Goal: Task Accomplishment & Management: Complete application form

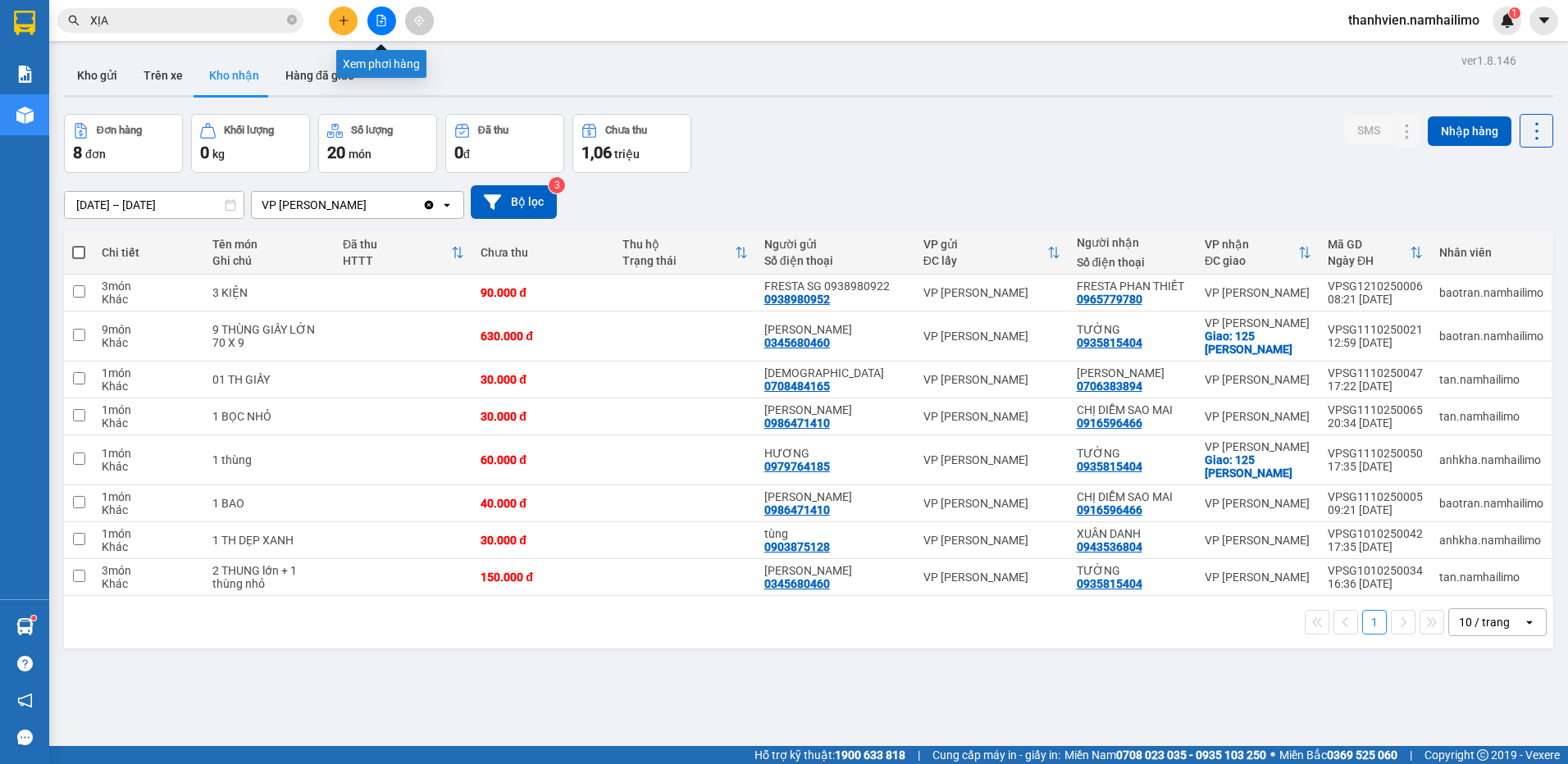
click at [381, 25] on icon "file-add" at bounding box center [381, 20] width 11 height 11
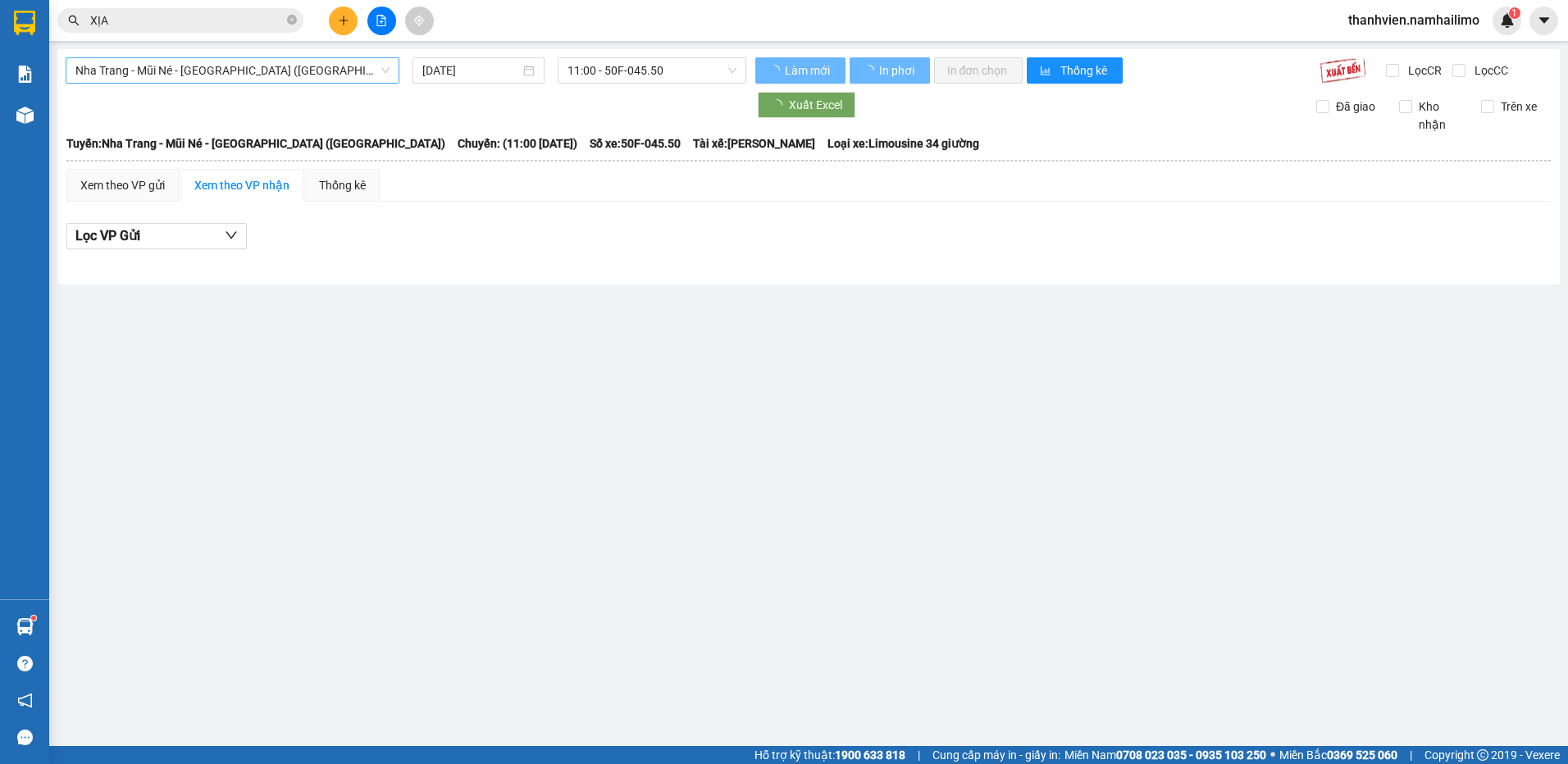
click at [115, 69] on span "Nha Trang - Mũi Né - [GEOGRAPHIC_DATA] ([GEOGRAPHIC_DATA])" at bounding box center [232, 71] width 314 height 25
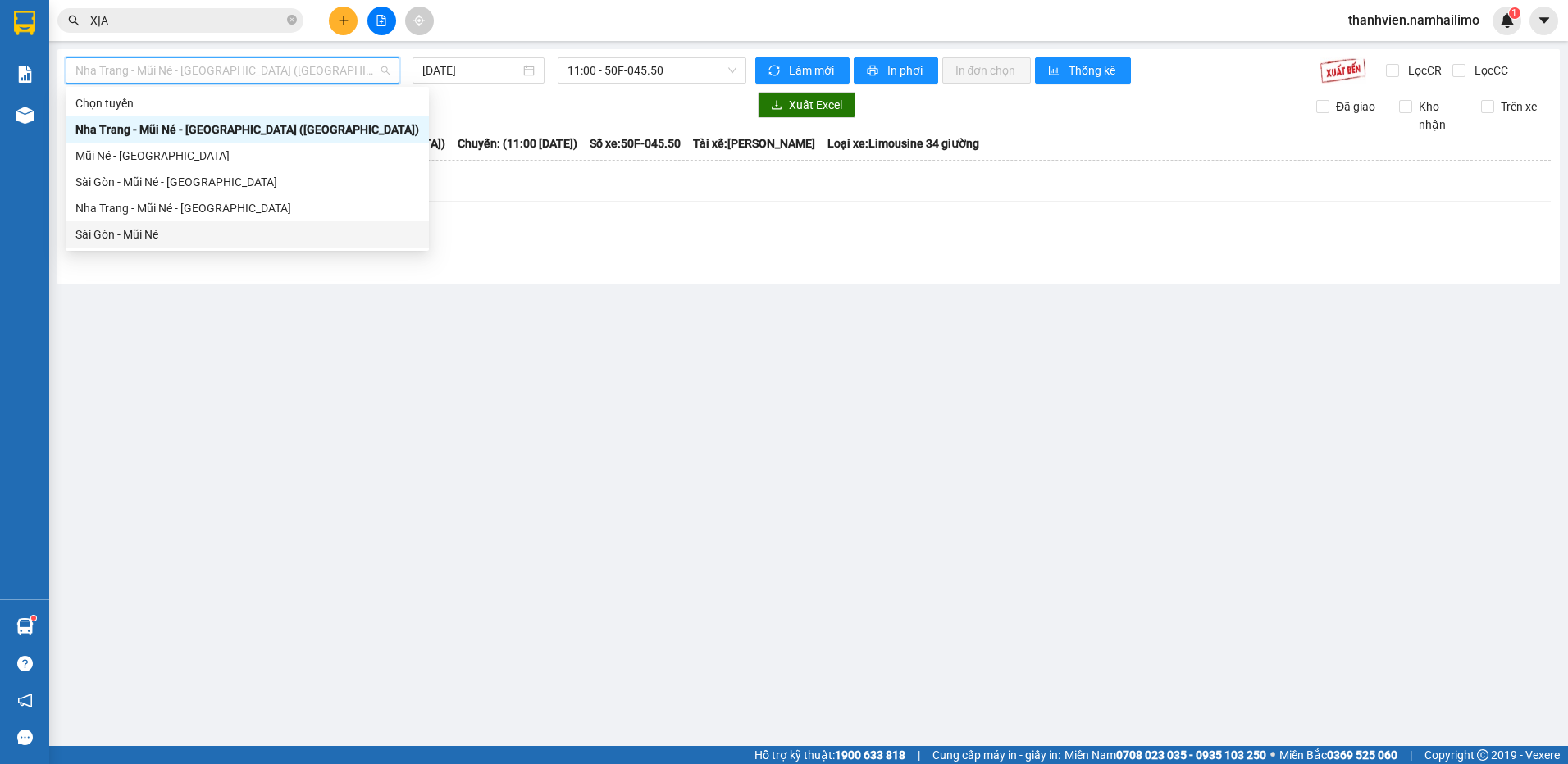
click at [111, 232] on div "Sài Gòn - Mũi Né" at bounding box center [247, 235] width 343 height 18
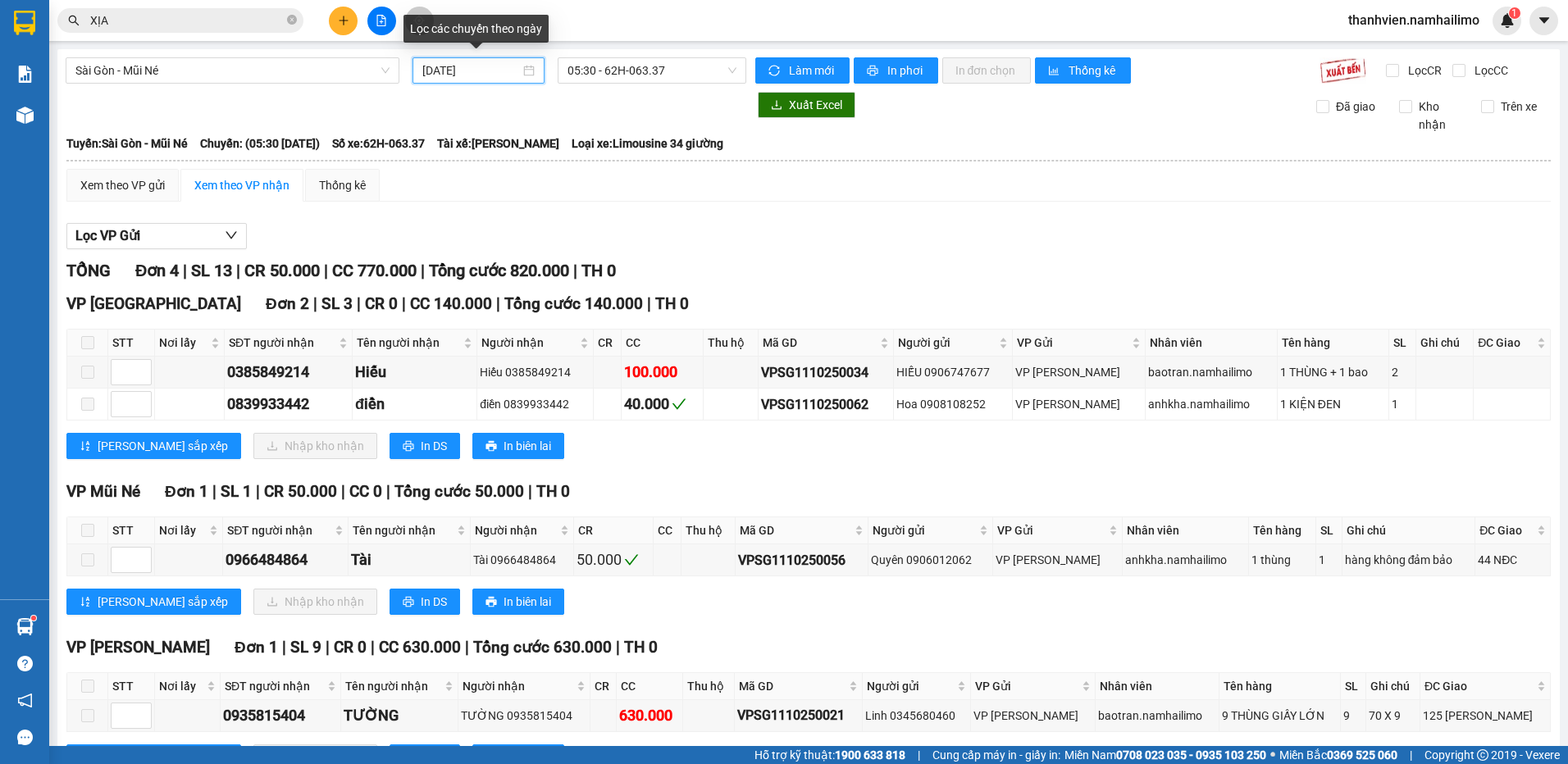
click at [432, 70] on input "[DATE]" at bounding box center [470, 70] width 97 height 18
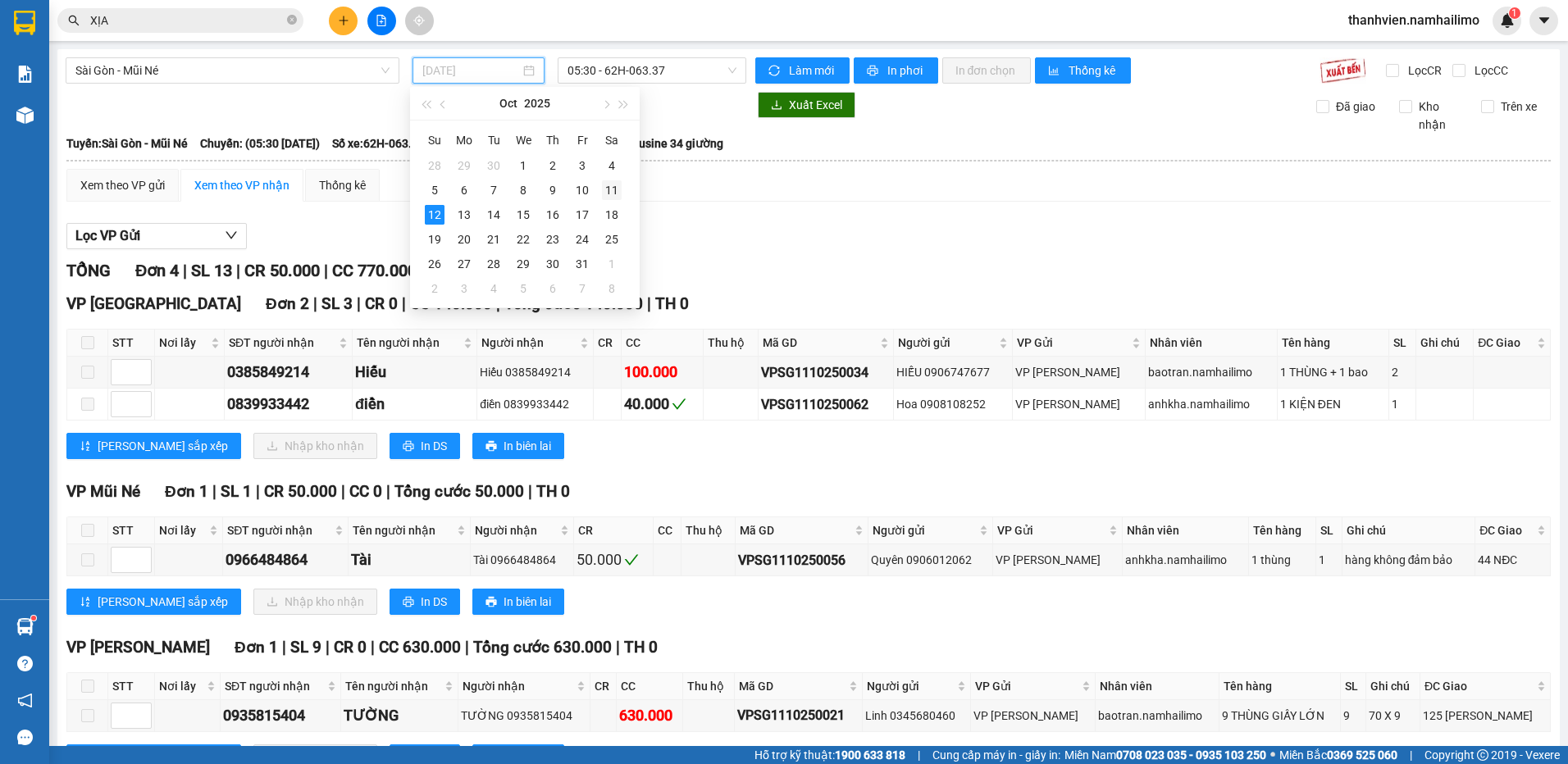
click at [611, 193] on div "11" at bounding box center [612, 190] width 19 height 19
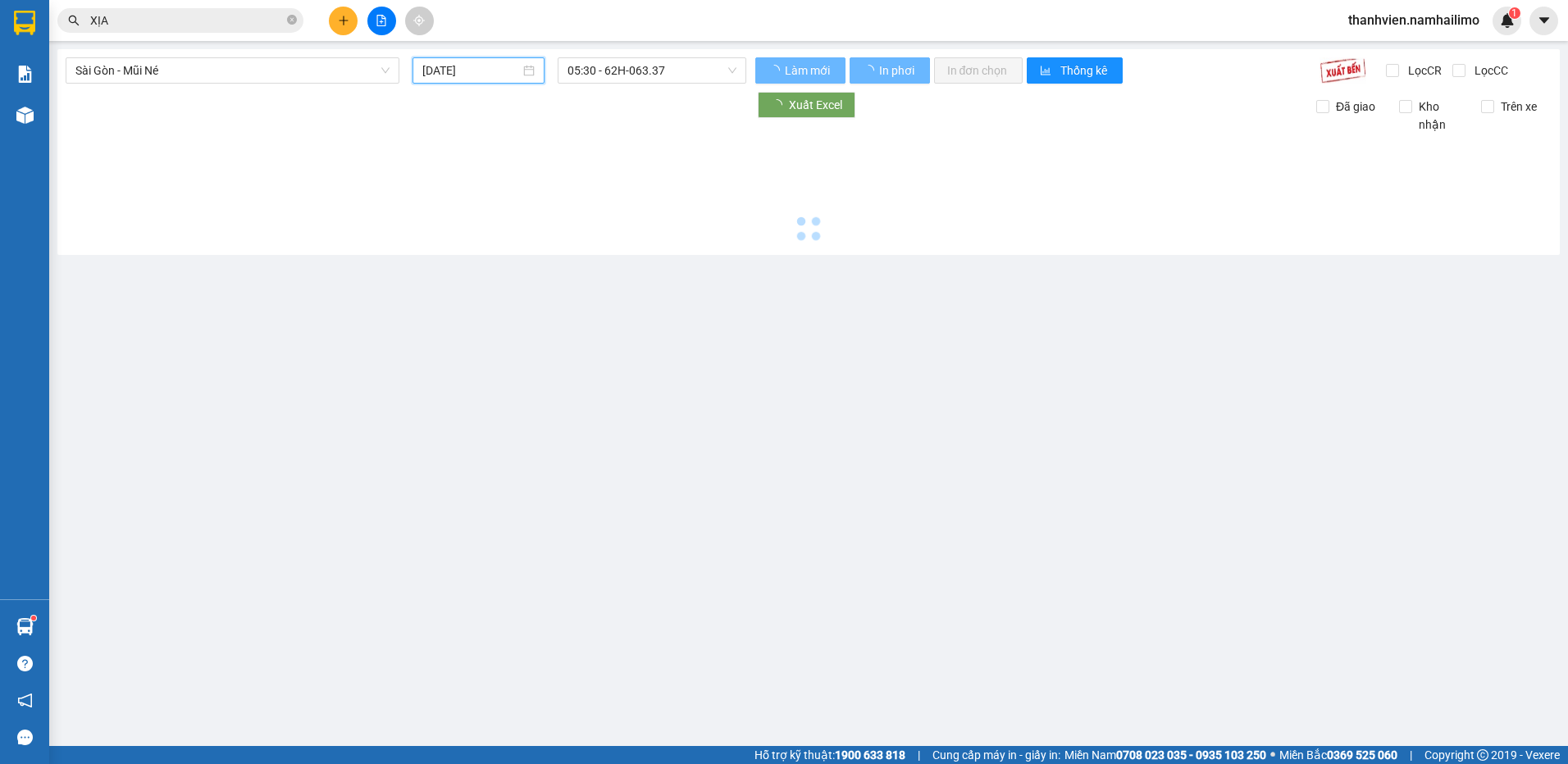
type input "[DATE]"
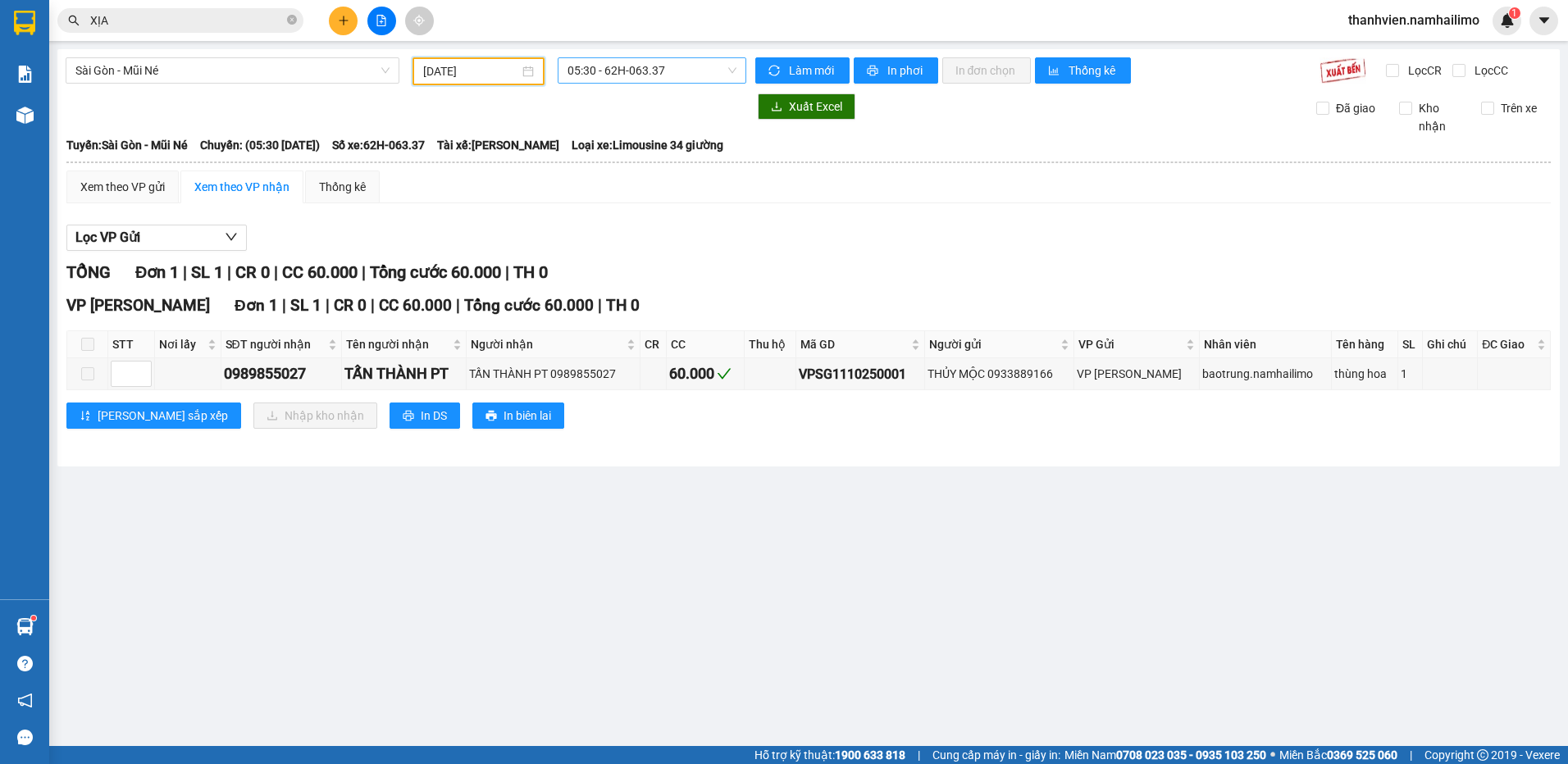
click at [664, 61] on span "05:30 - 62H-063.37" at bounding box center [652, 71] width 170 height 25
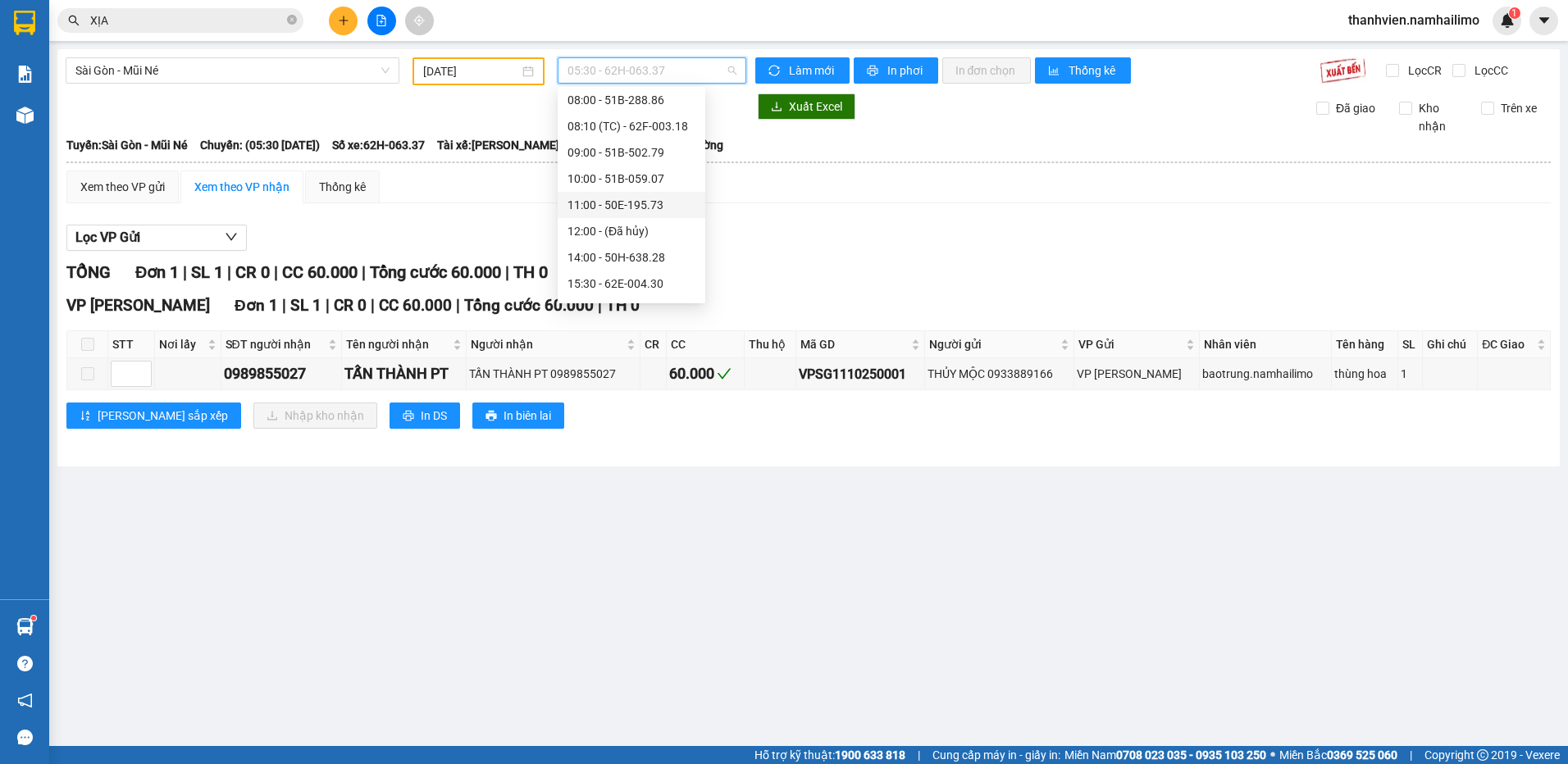
scroll to position [164, 0]
click at [650, 279] on div "19:30 - 50H-649.55" at bounding box center [631, 280] width 128 height 18
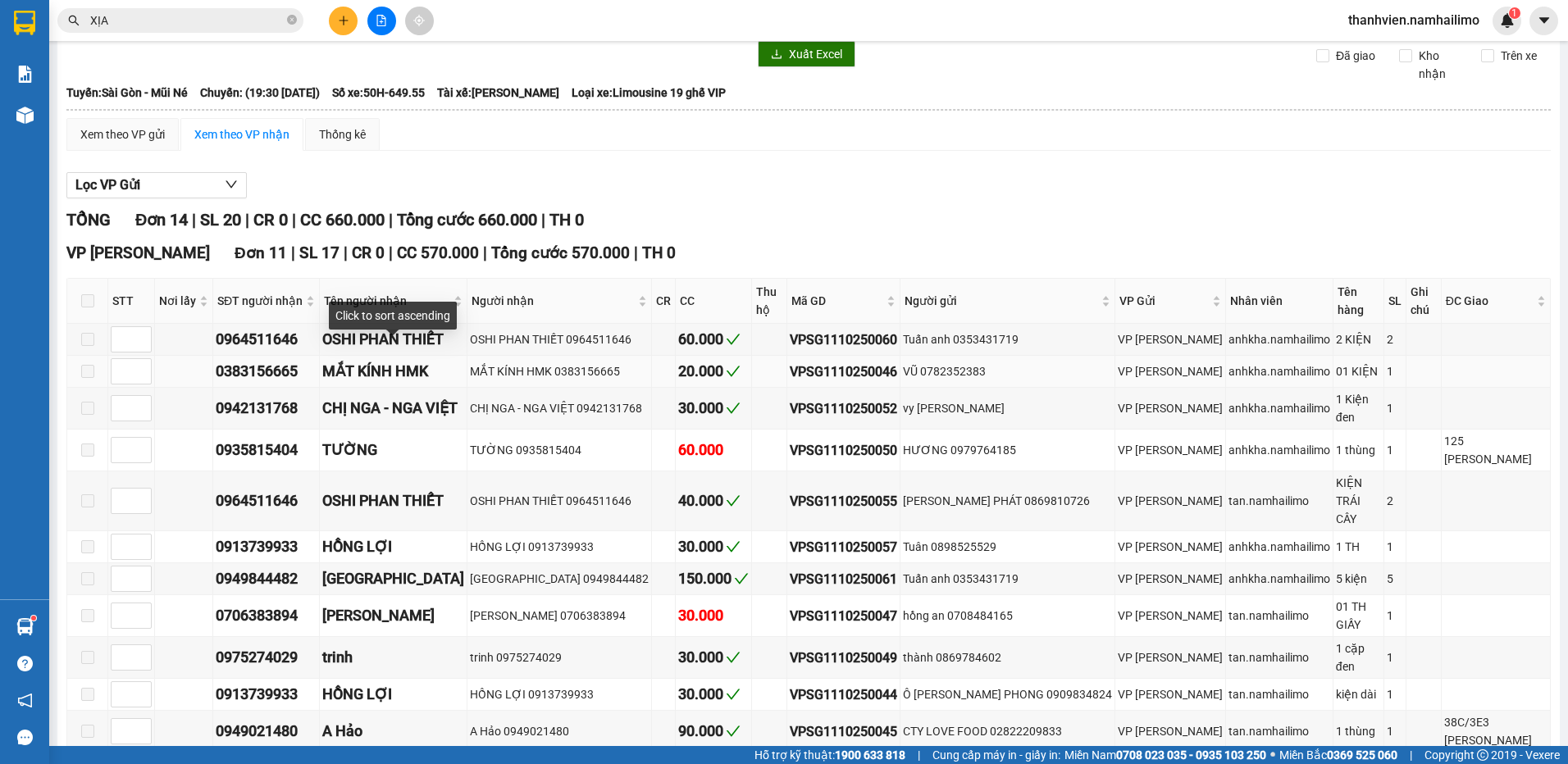
scroll to position [82, 0]
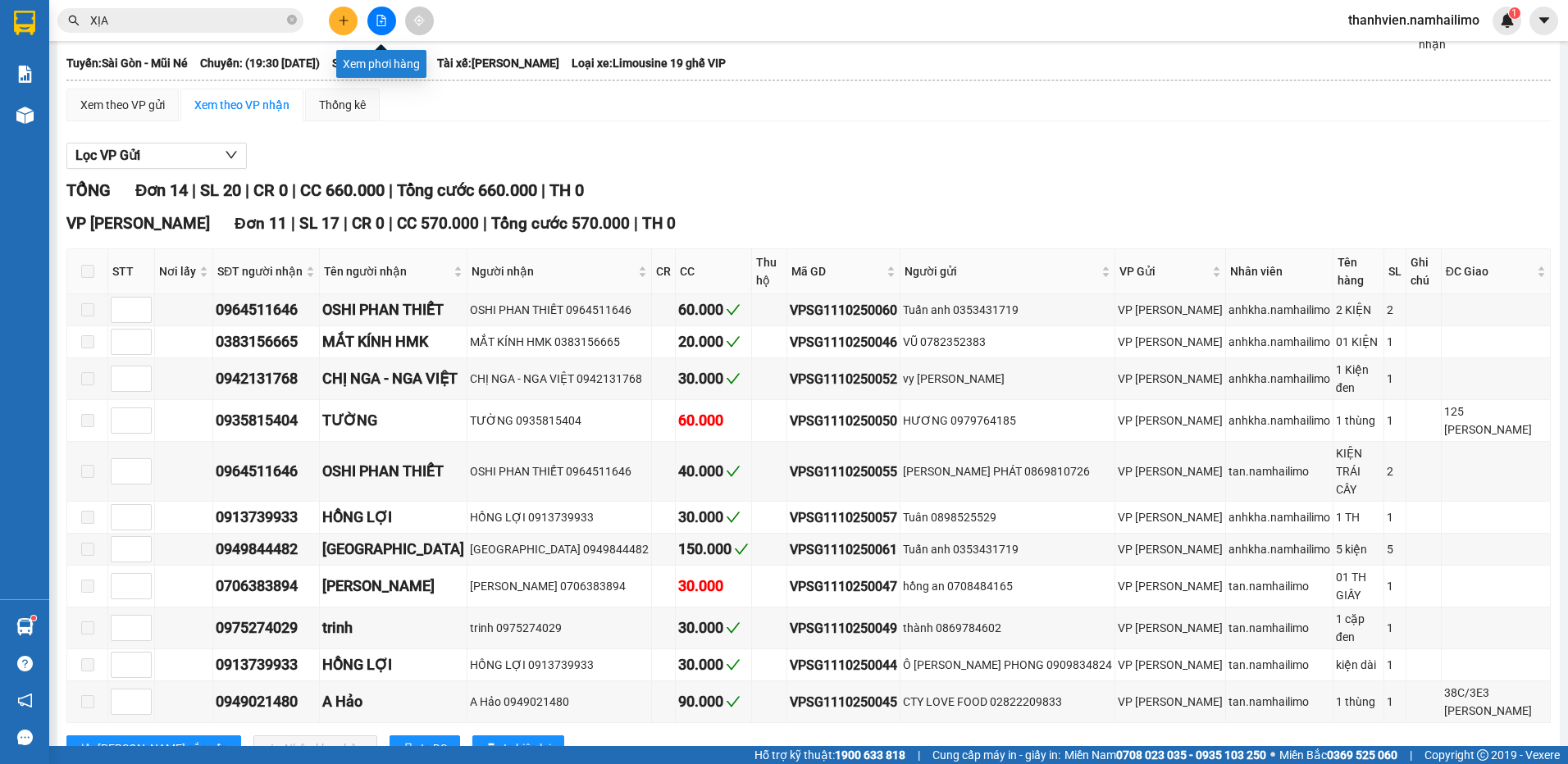
click at [375, 22] on button at bounding box center [382, 20] width 29 height 29
click at [376, 16] on button at bounding box center [382, 20] width 29 height 29
click at [385, 24] on icon "file-add" at bounding box center [382, 20] width 9 height 11
click at [378, 27] on button at bounding box center [382, 20] width 29 height 29
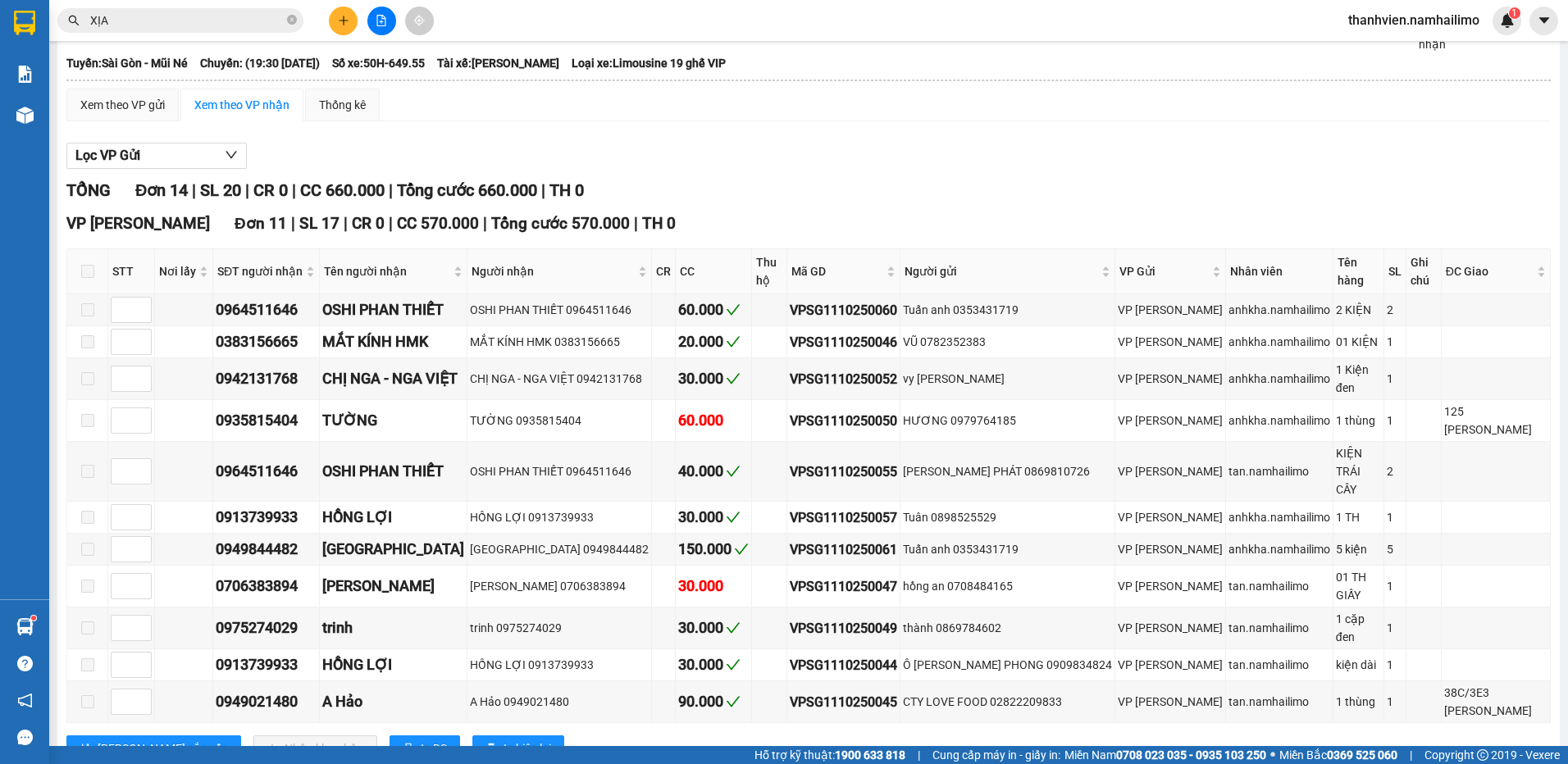
click at [378, 26] on button at bounding box center [382, 20] width 29 height 29
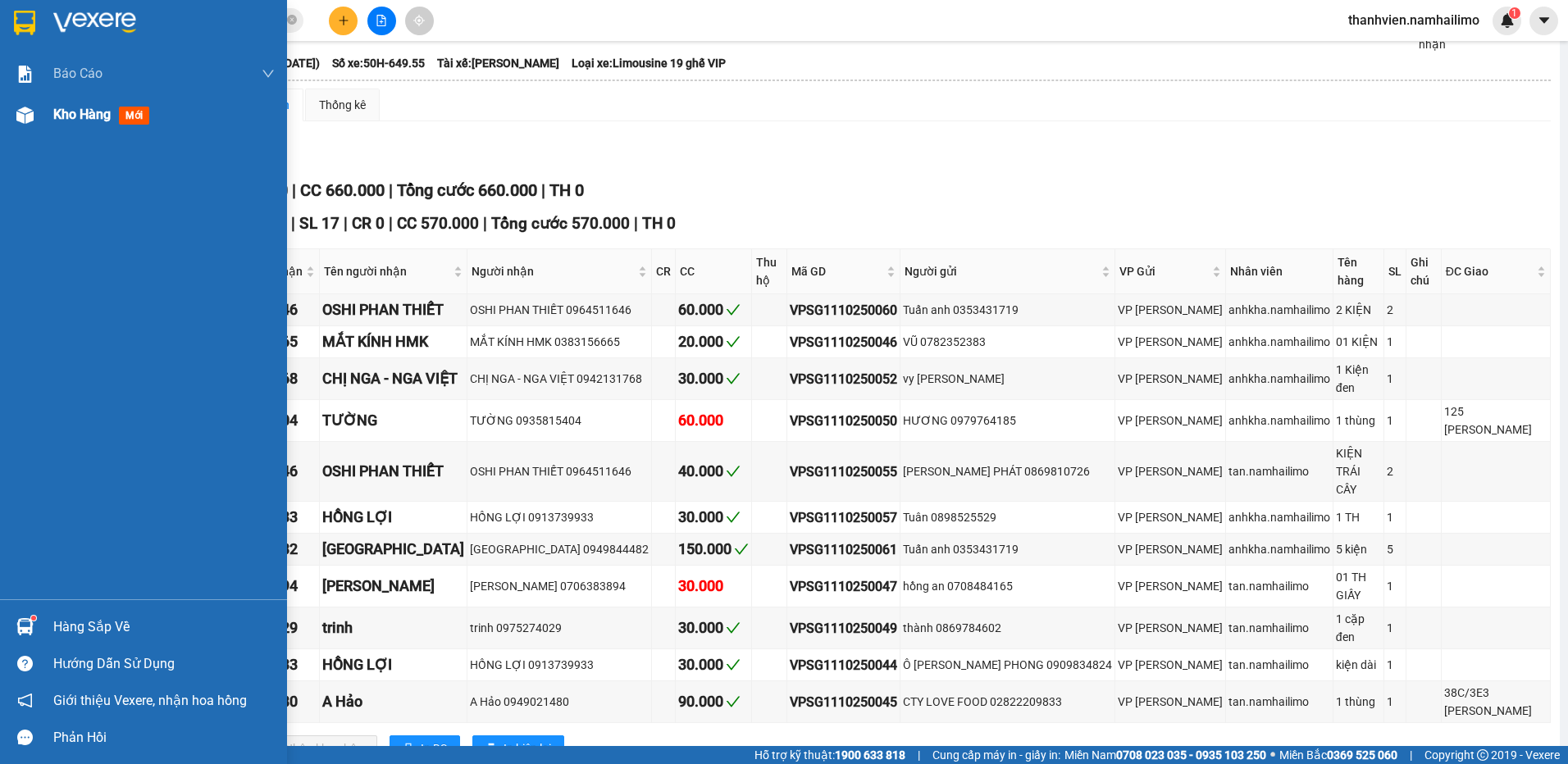
click at [95, 109] on span "Kho hàng" at bounding box center [82, 115] width 58 height 16
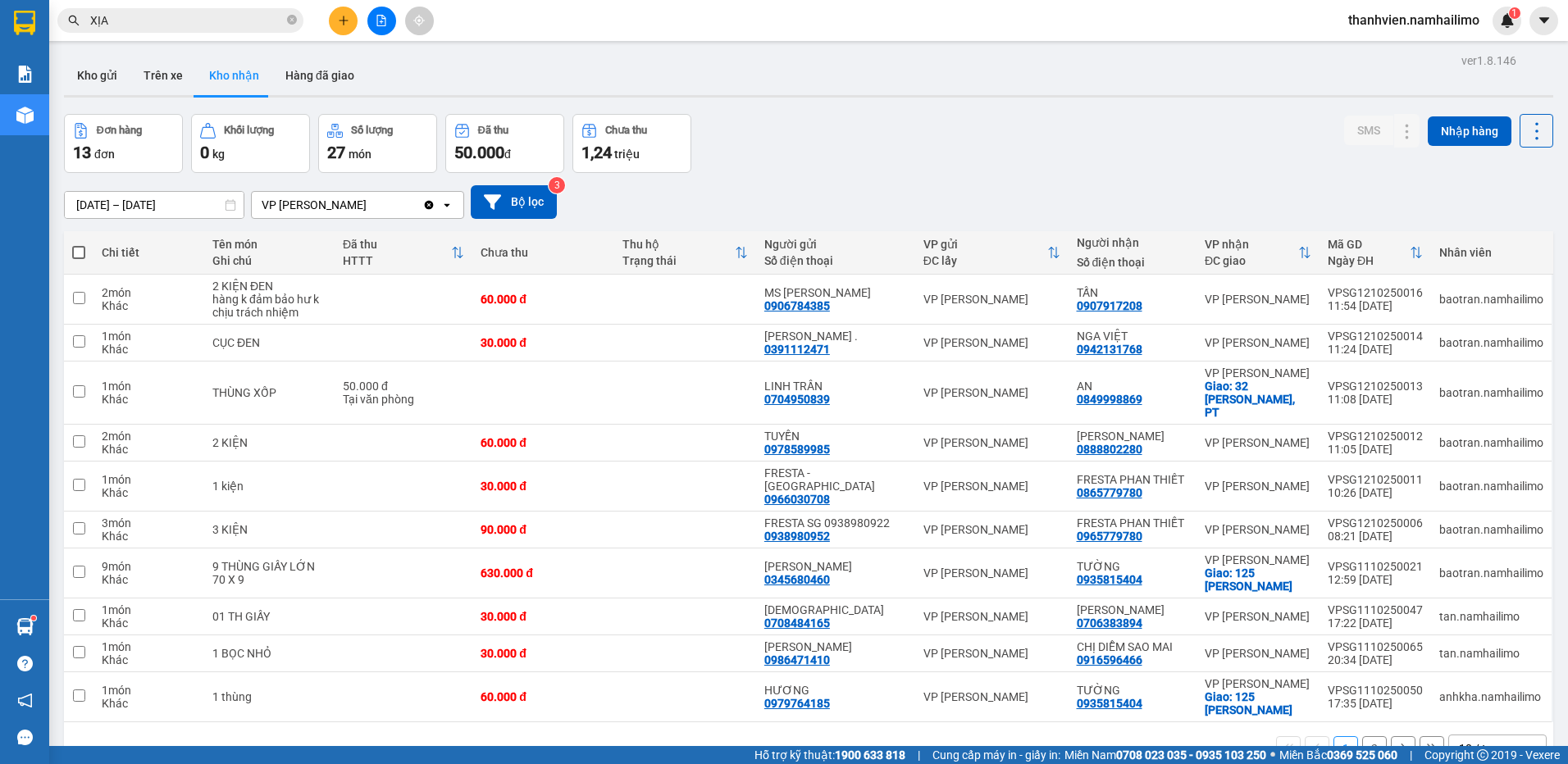
click at [1364, 736] on button "2" at bounding box center [1375, 748] width 25 height 25
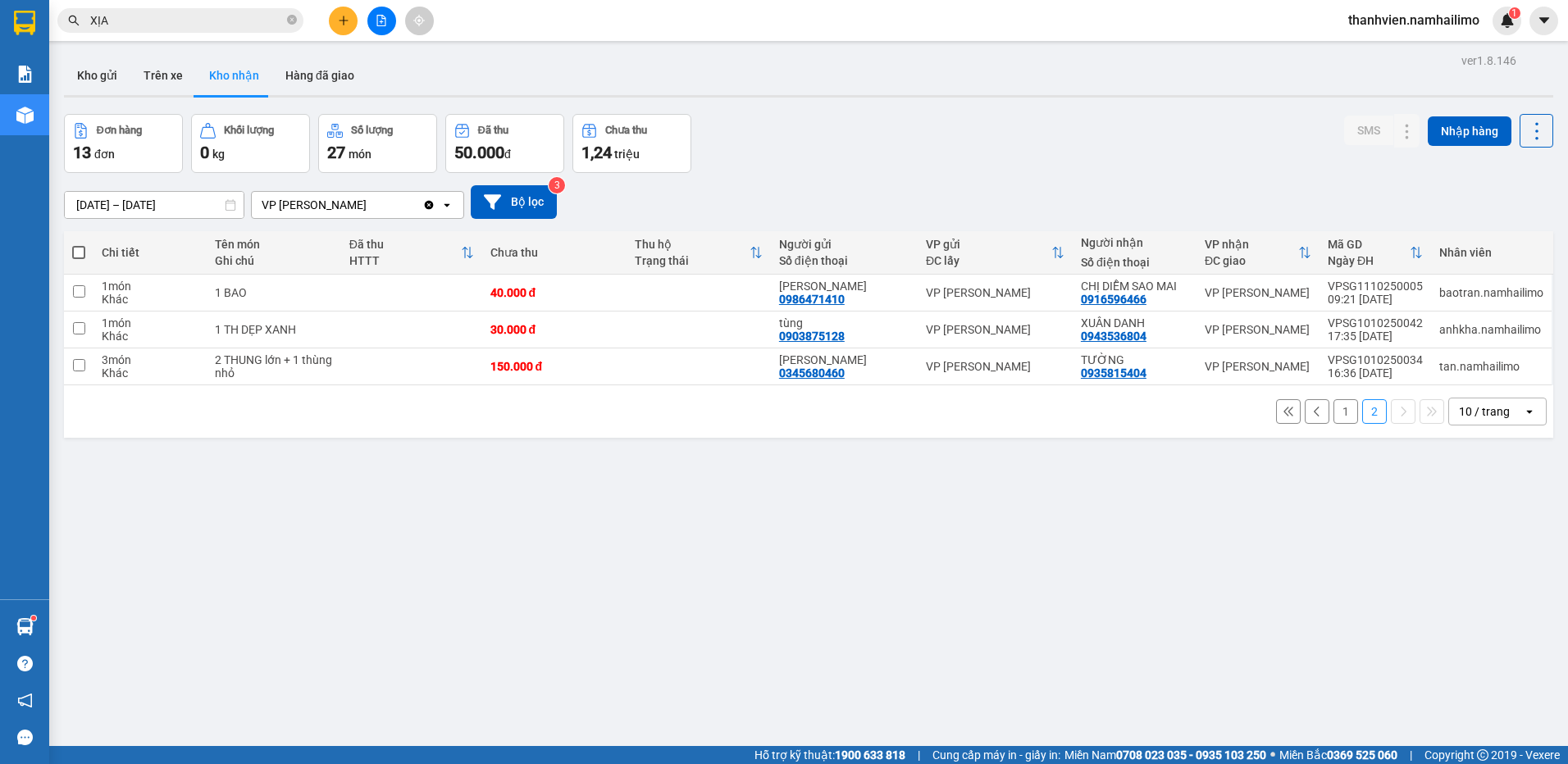
click at [382, 22] on icon "file-add" at bounding box center [382, 20] width 9 height 11
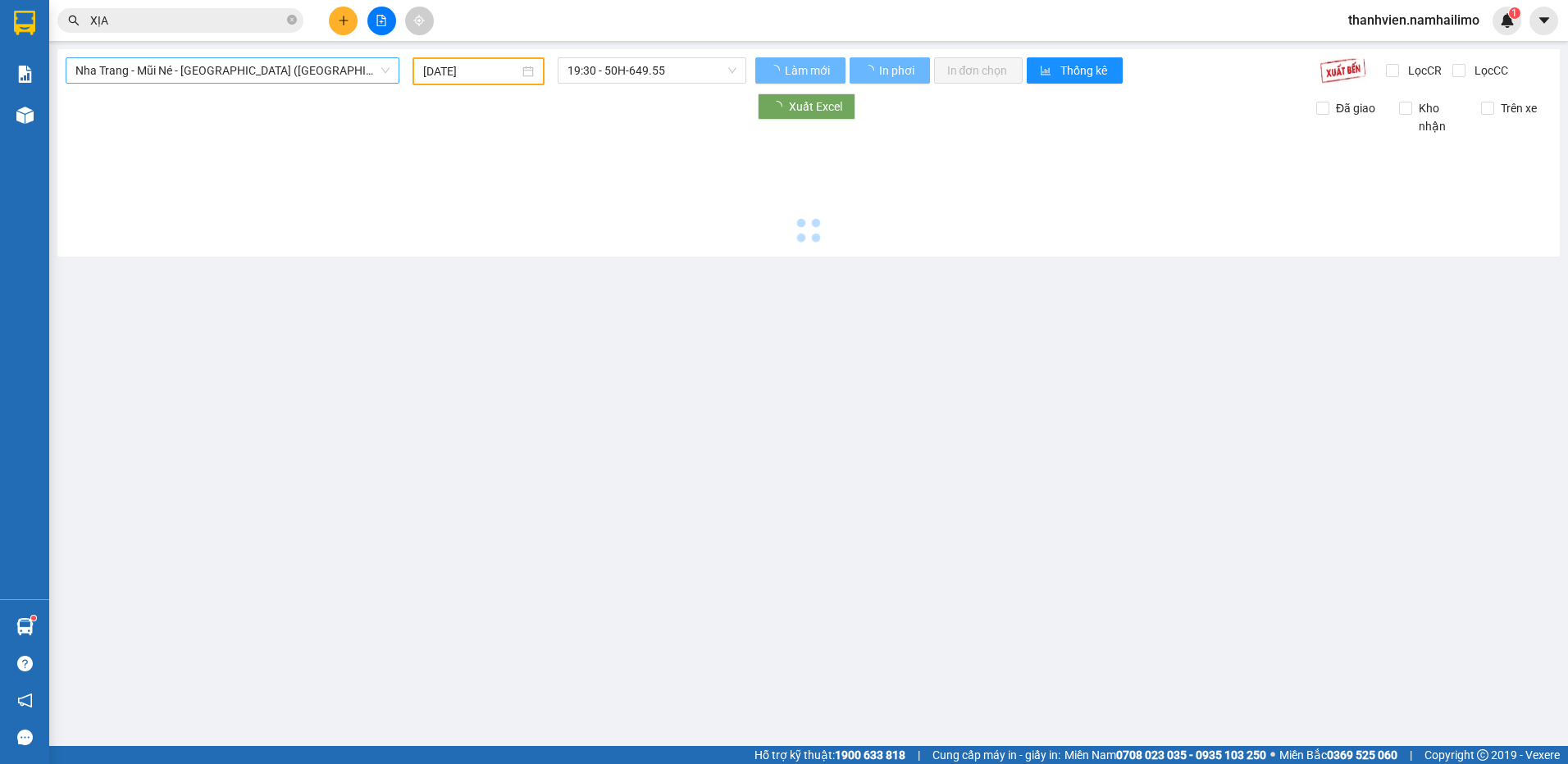
type input "[DATE]"
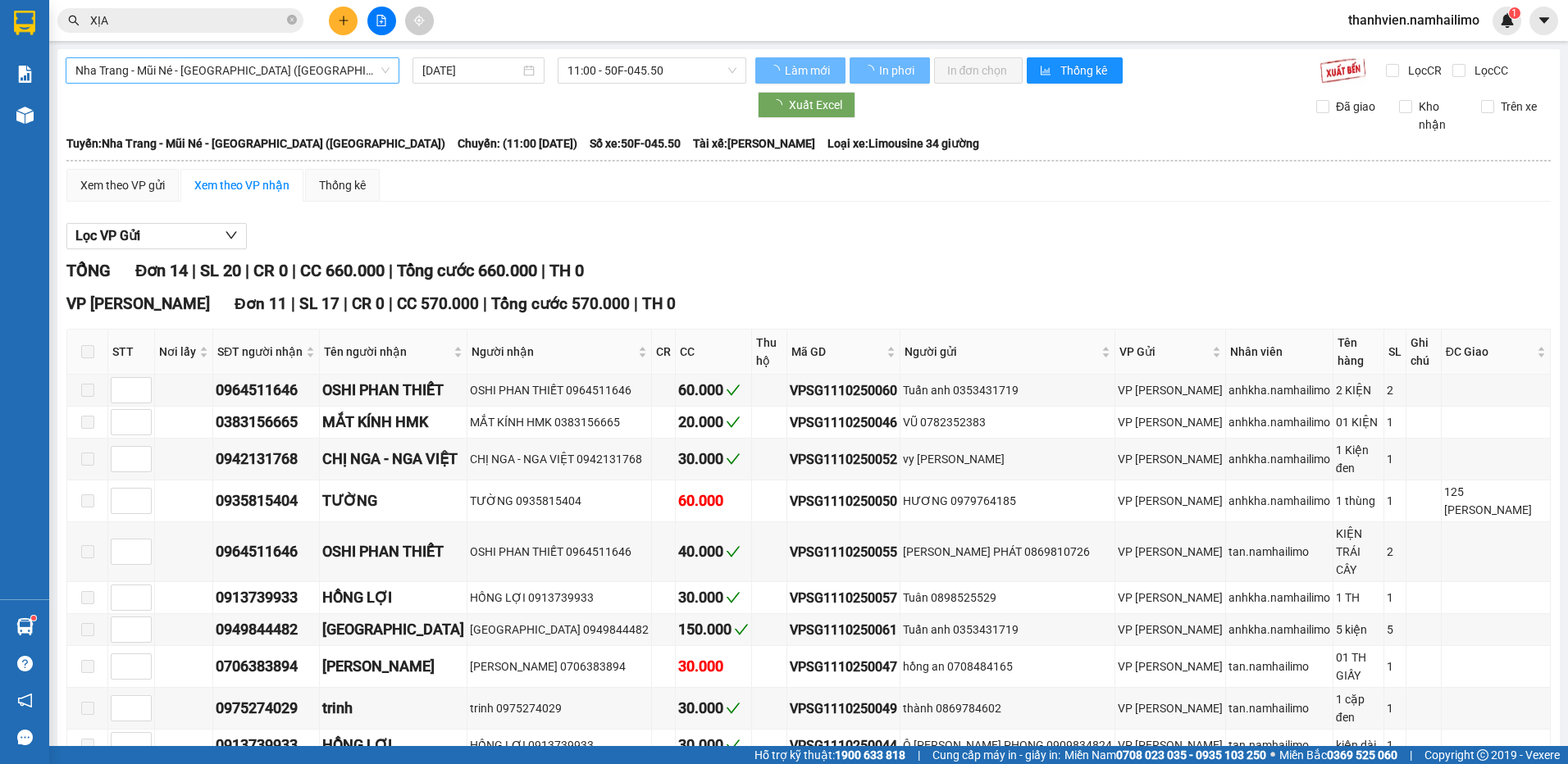
click at [341, 81] on span "Nha Trang - Mũi Né - [GEOGRAPHIC_DATA] ([GEOGRAPHIC_DATA])" at bounding box center [232, 71] width 314 height 25
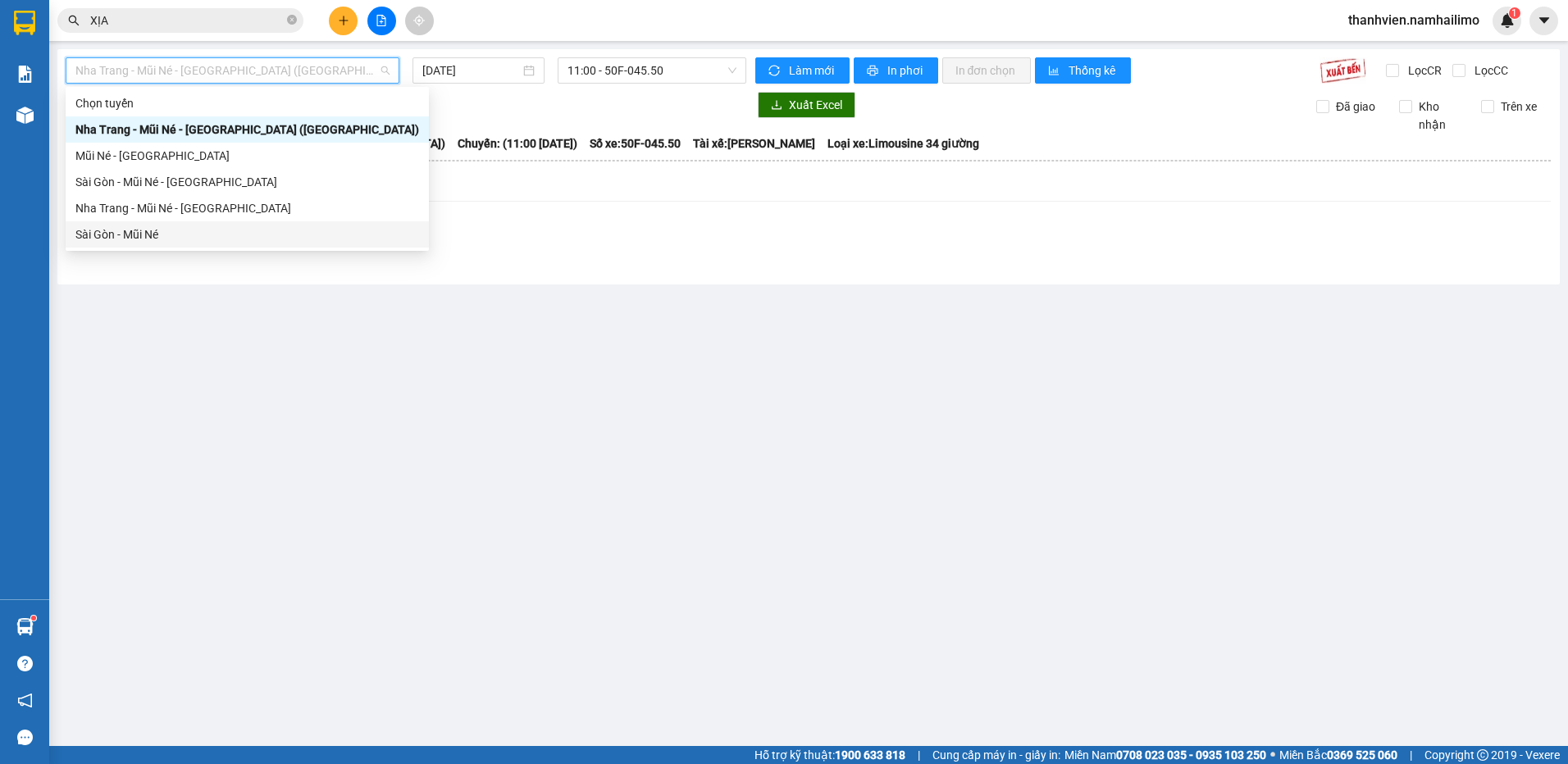
click at [166, 228] on div "Sài Gòn - Mũi Né" at bounding box center [247, 235] width 343 height 18
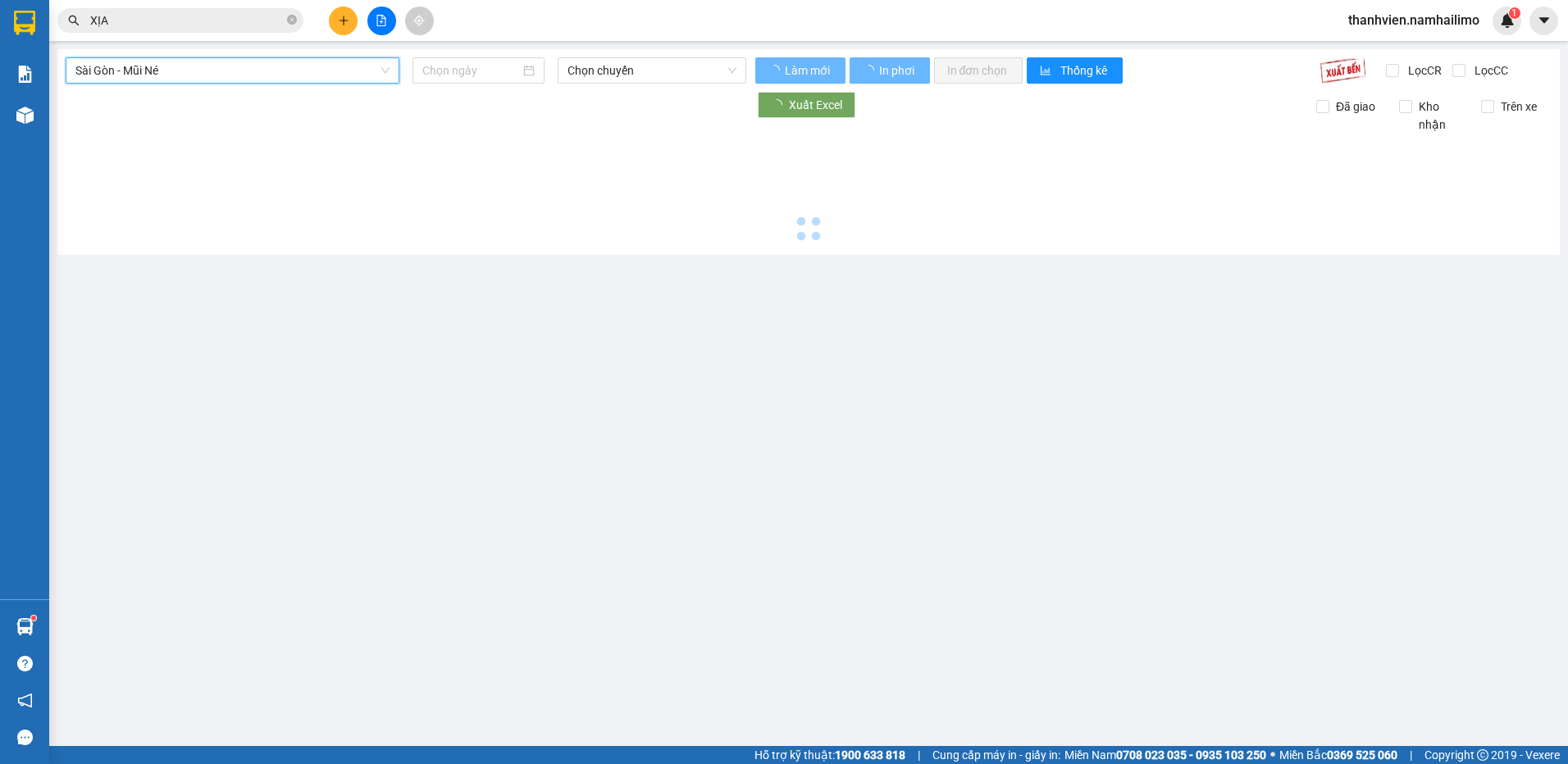
type input "[DATE]"
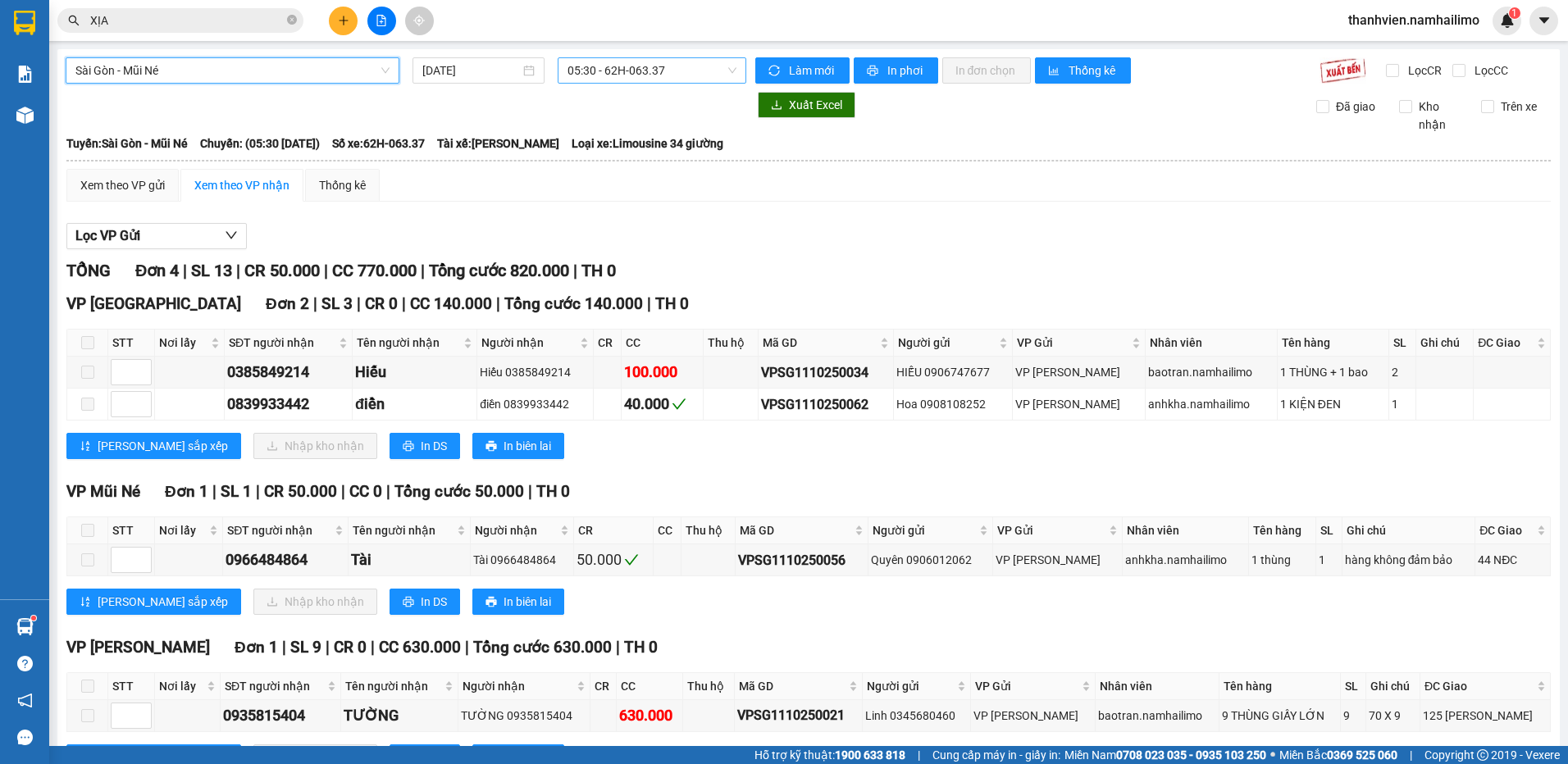
click at [671, 73] on span "05:30 - 62H-063.37" at bounding box center [652, 71] width 170 height 25
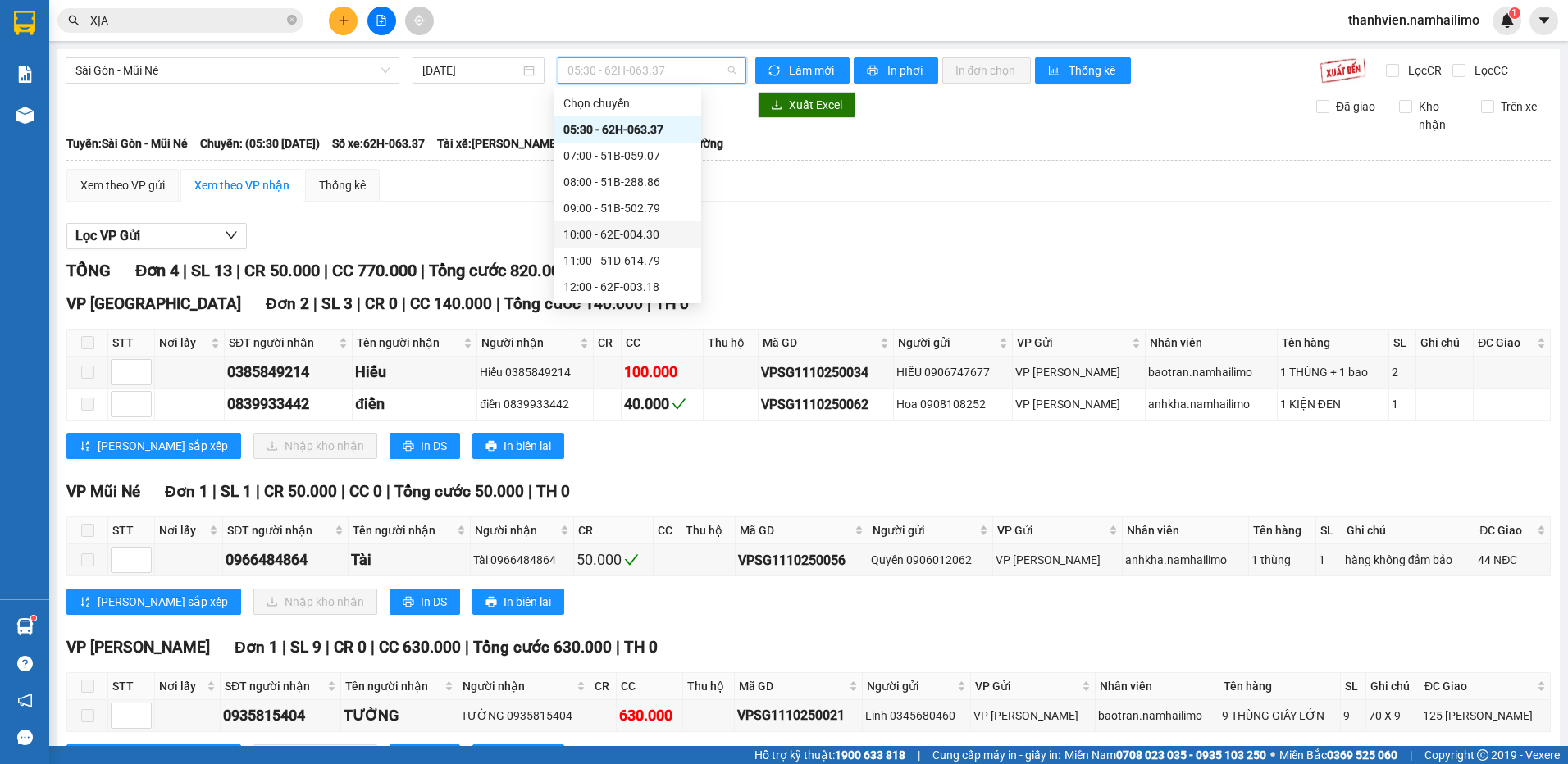
scroll to position [164, 0]
click at [678, 149] on div "13:00 (TC) - 50E-195.73" at bounding box center [628, 149] width 128 height 18
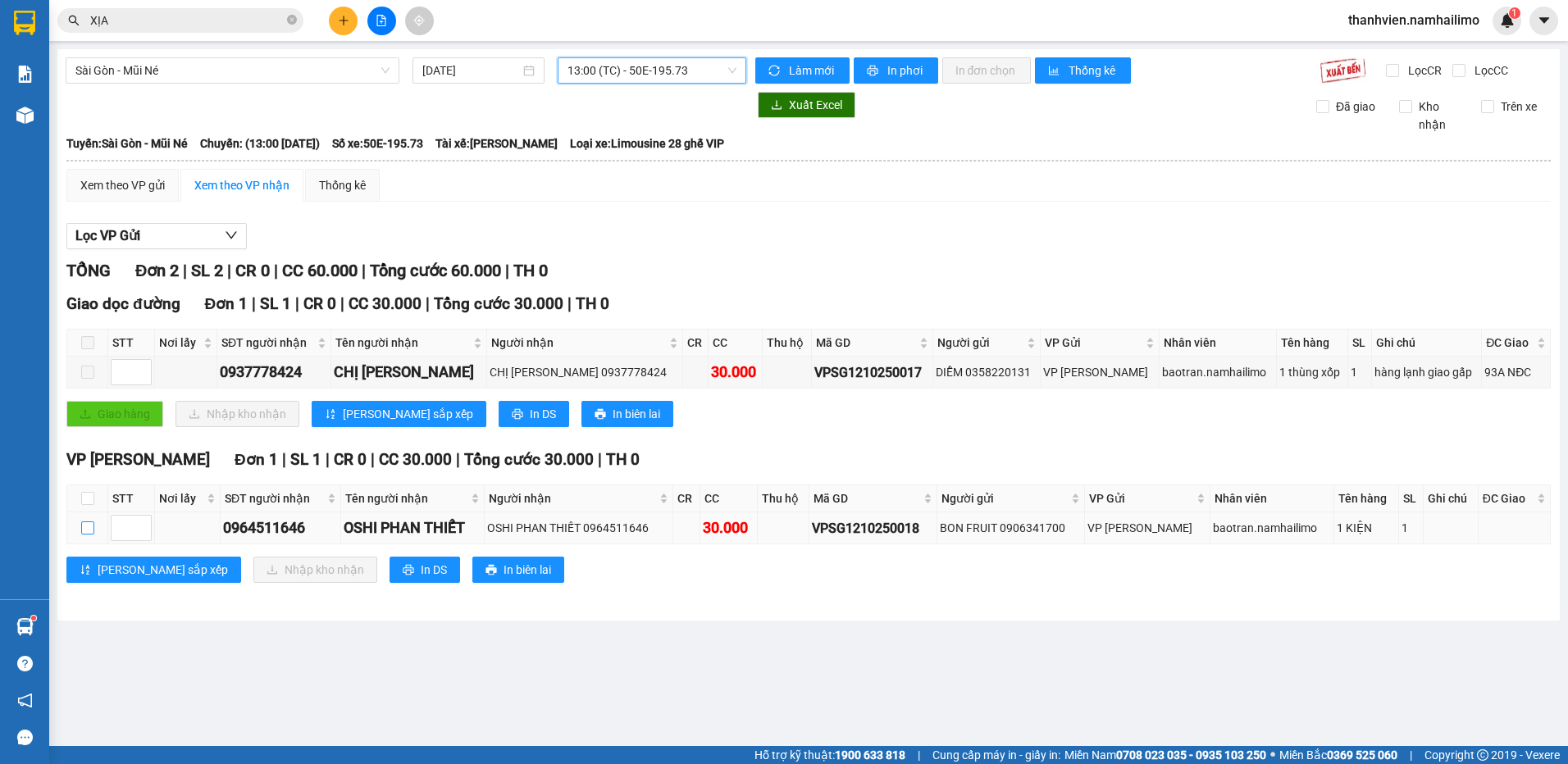
click at [92, 527] on input "checkbox" at bounding box center [88, 528] width 13 height 13
checkbox input "true"
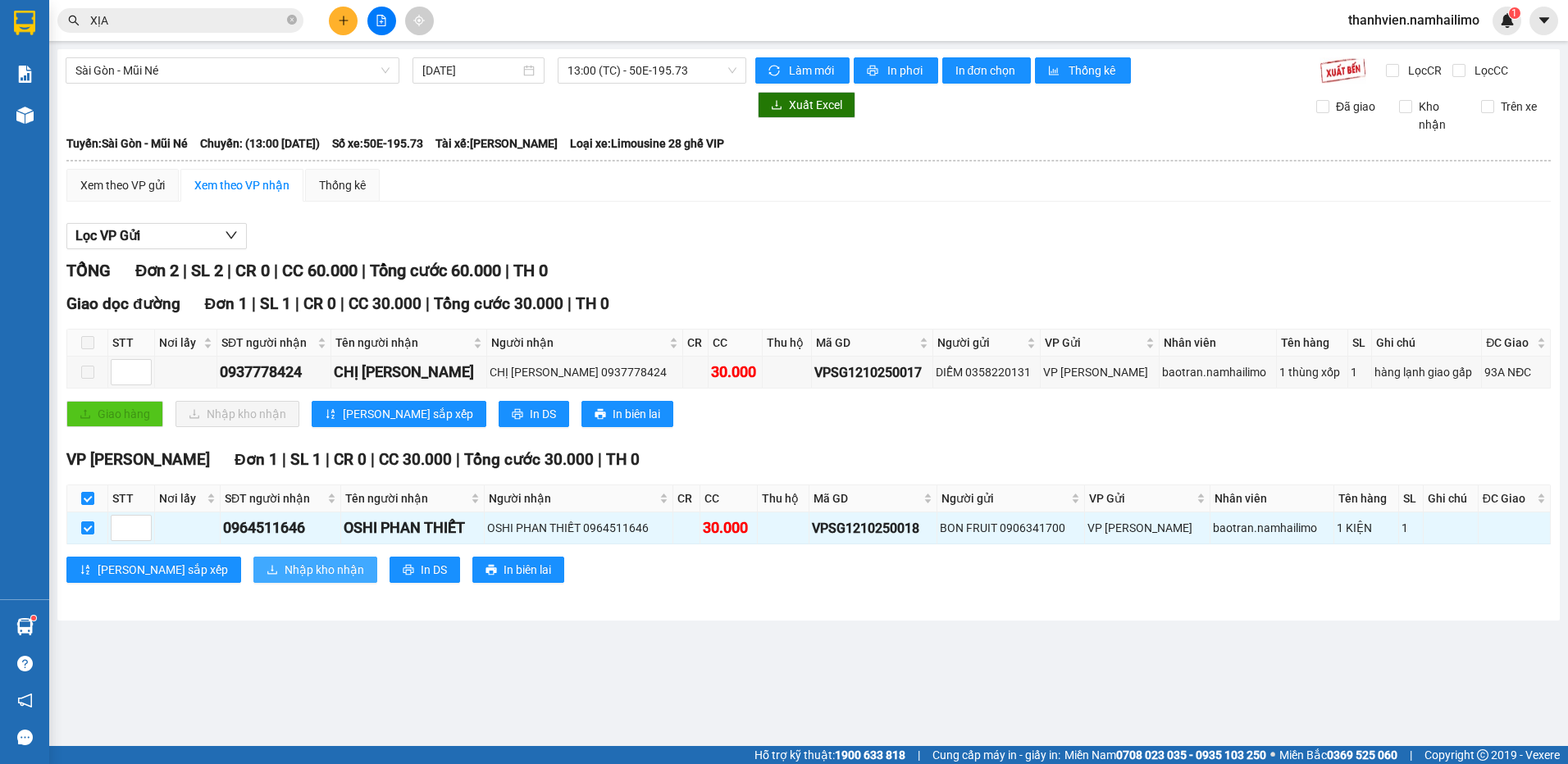
click at [285, 574] on span "Nhập kho nhận" at bounding box center [324, 570] width 80 height 18
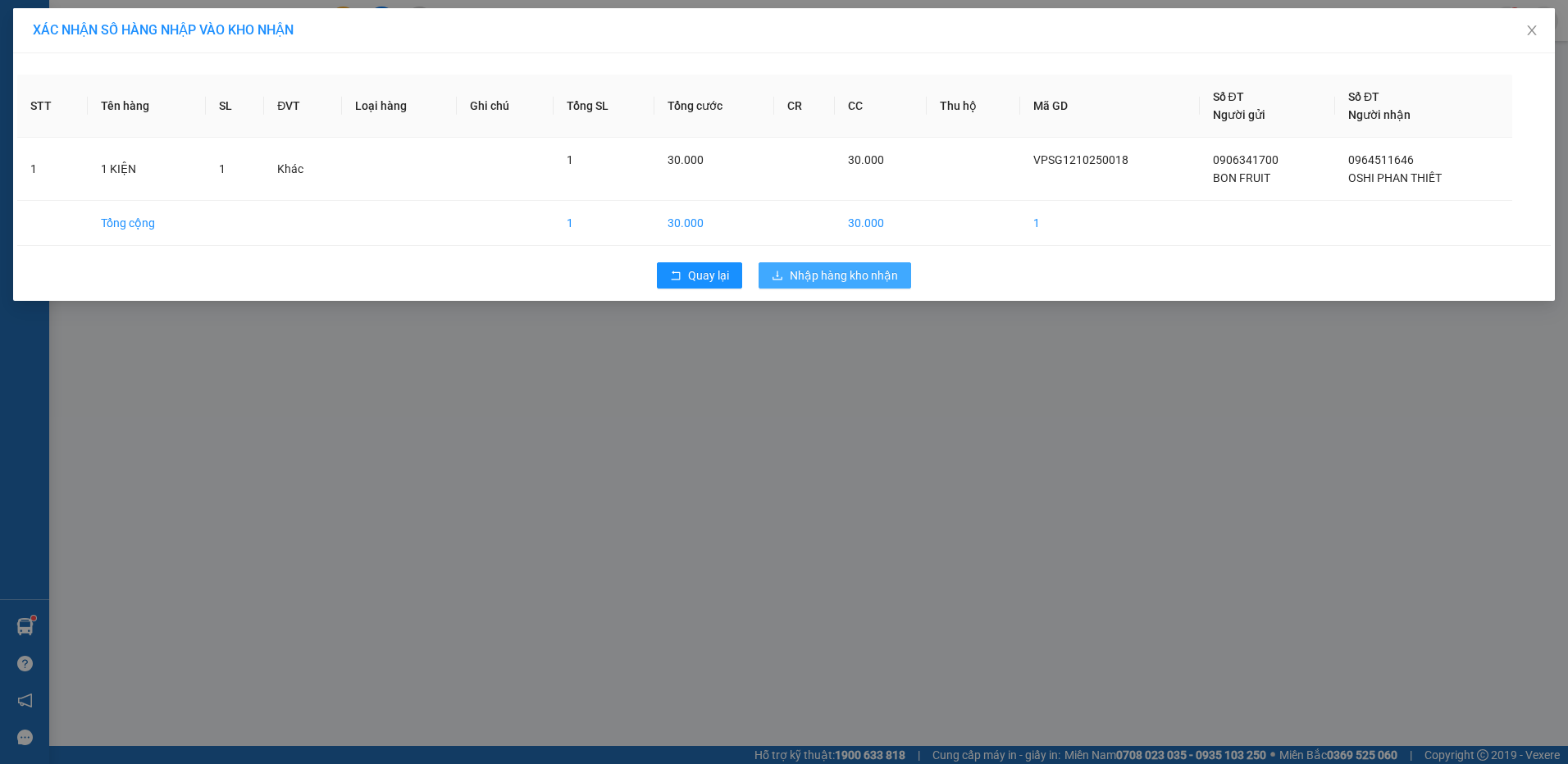
click at [862, 275] on span "Nhập hàng kho nhận" at bounding box center [844, 275] width 109 height 18
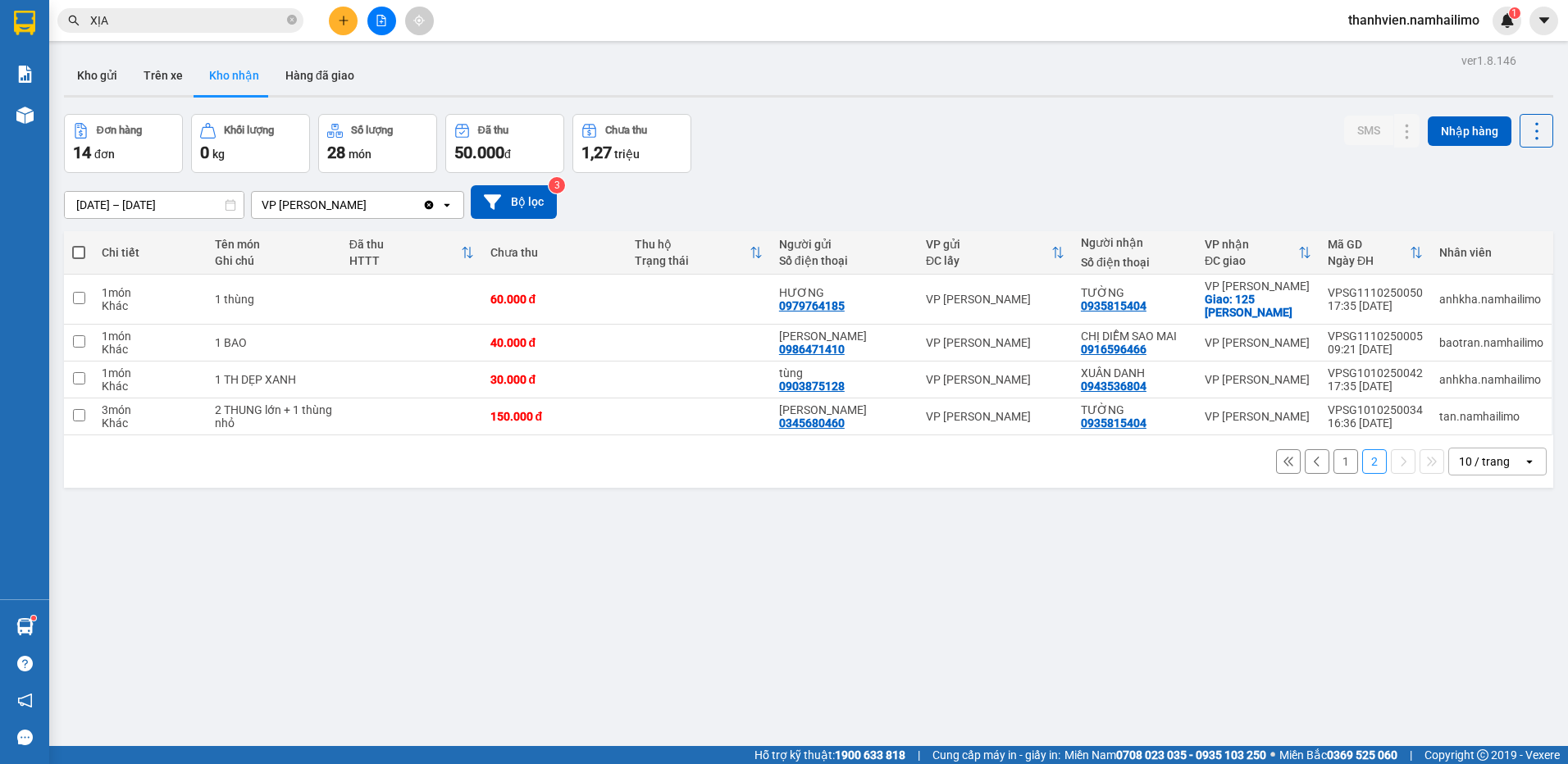
click at [1342, 465] on button "1" at bounding box center [1346, 461] width 25 height 25
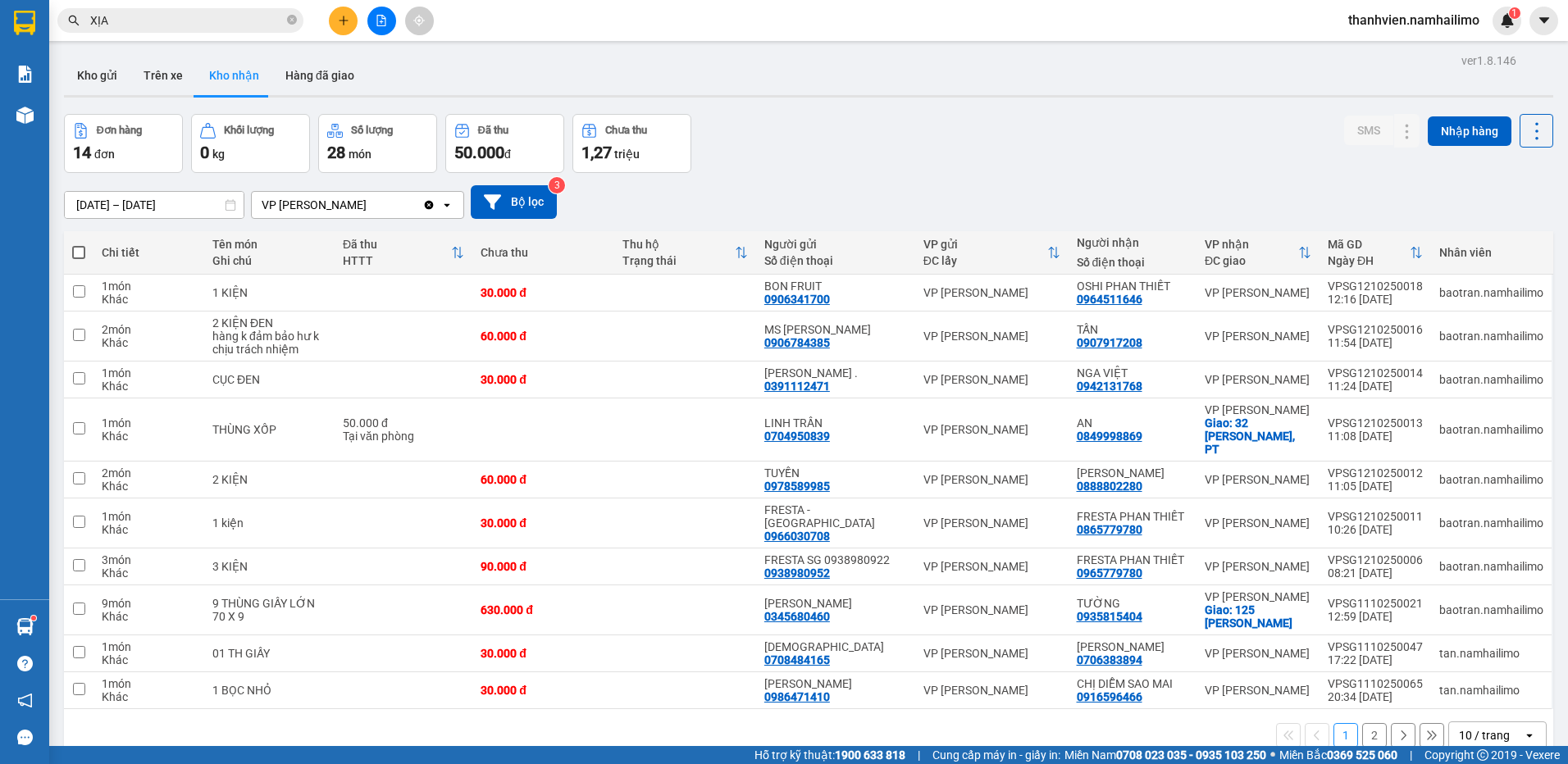
click at [215, 38] on div "Kết quả tìm kiếm ( 18 ) Bộ lọc Mã ĐH Trạng thái Món hàng Tổng cước Chưa cước Ng…" at bounding box center [784, 20] width 1568 height 41
click at [193, 19] on div "Kết quả tìm kiếm ( 18 ) Bộ lọc Mã ĐH Trạng thái Món hàng Tổng cước Chưa cước Ng…" at bounding box center [159, 20] width 320 height 29
click at [190, 12] on input "XỊA" at bounding box center [186, 20] width 193 height 18
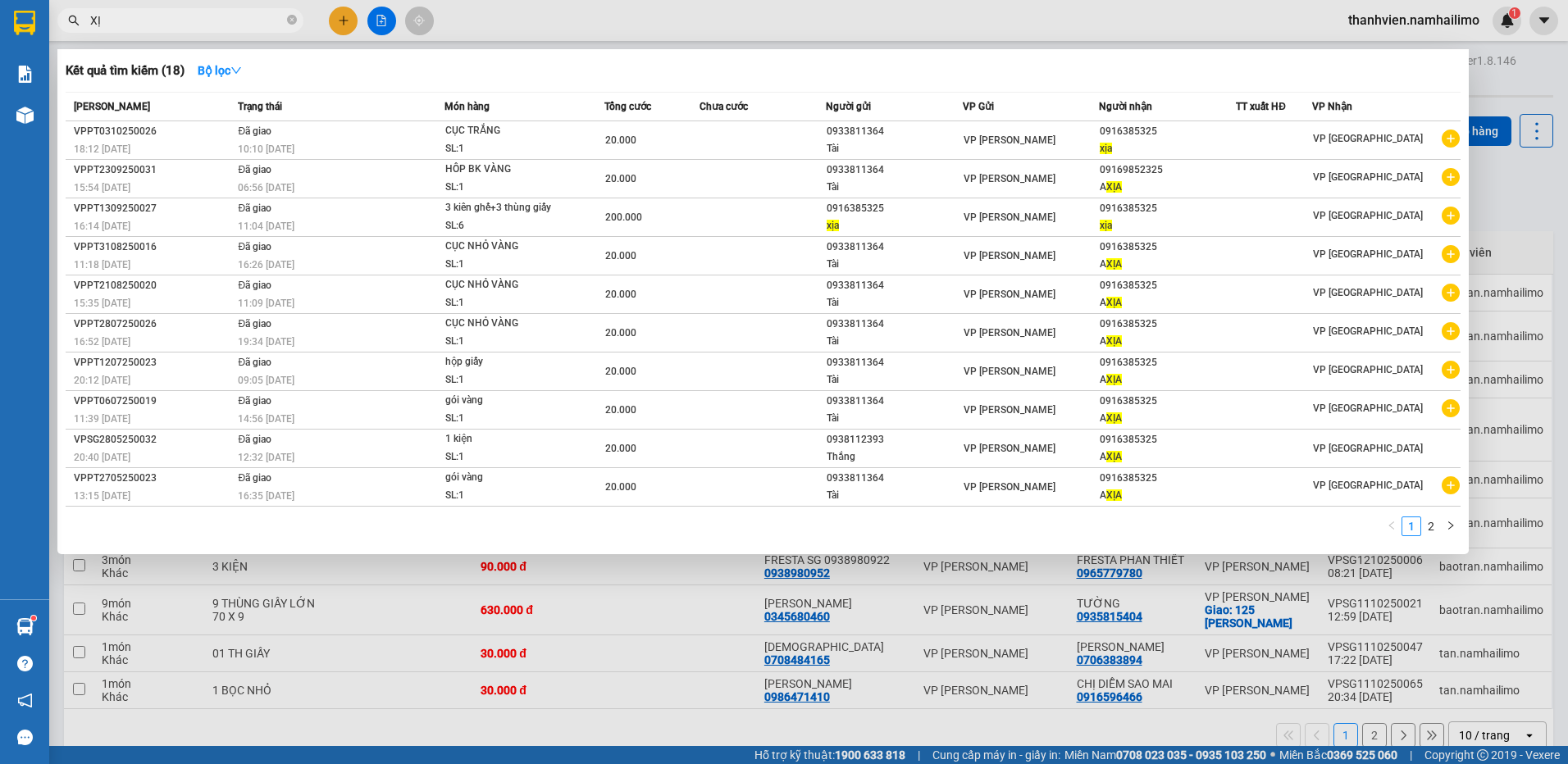
type input "X"
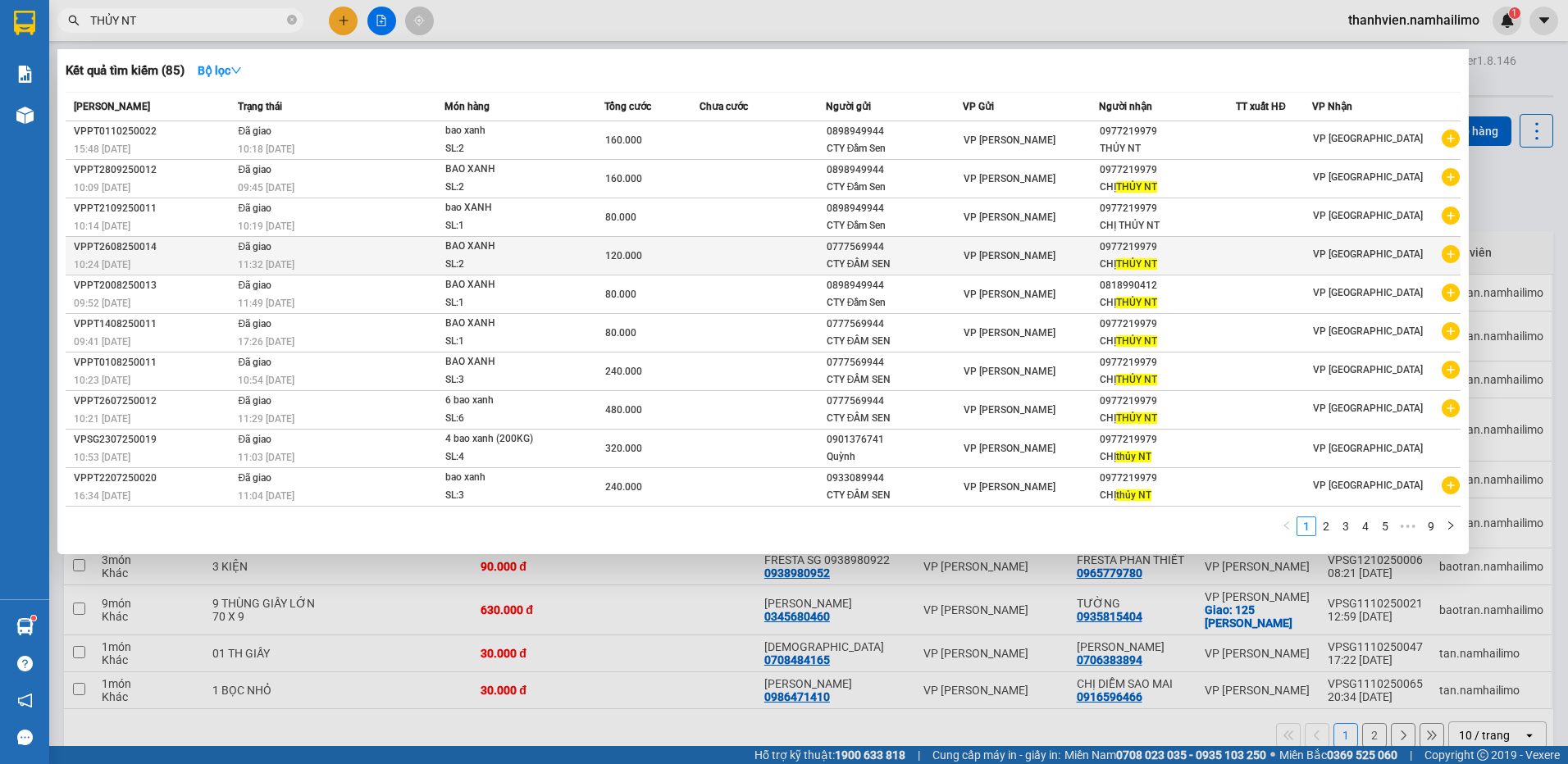
type input "THỦY NT"
click at [1452, 256] on icon "plus-circle" at bounding box center [1451, 254] width 18 height 18
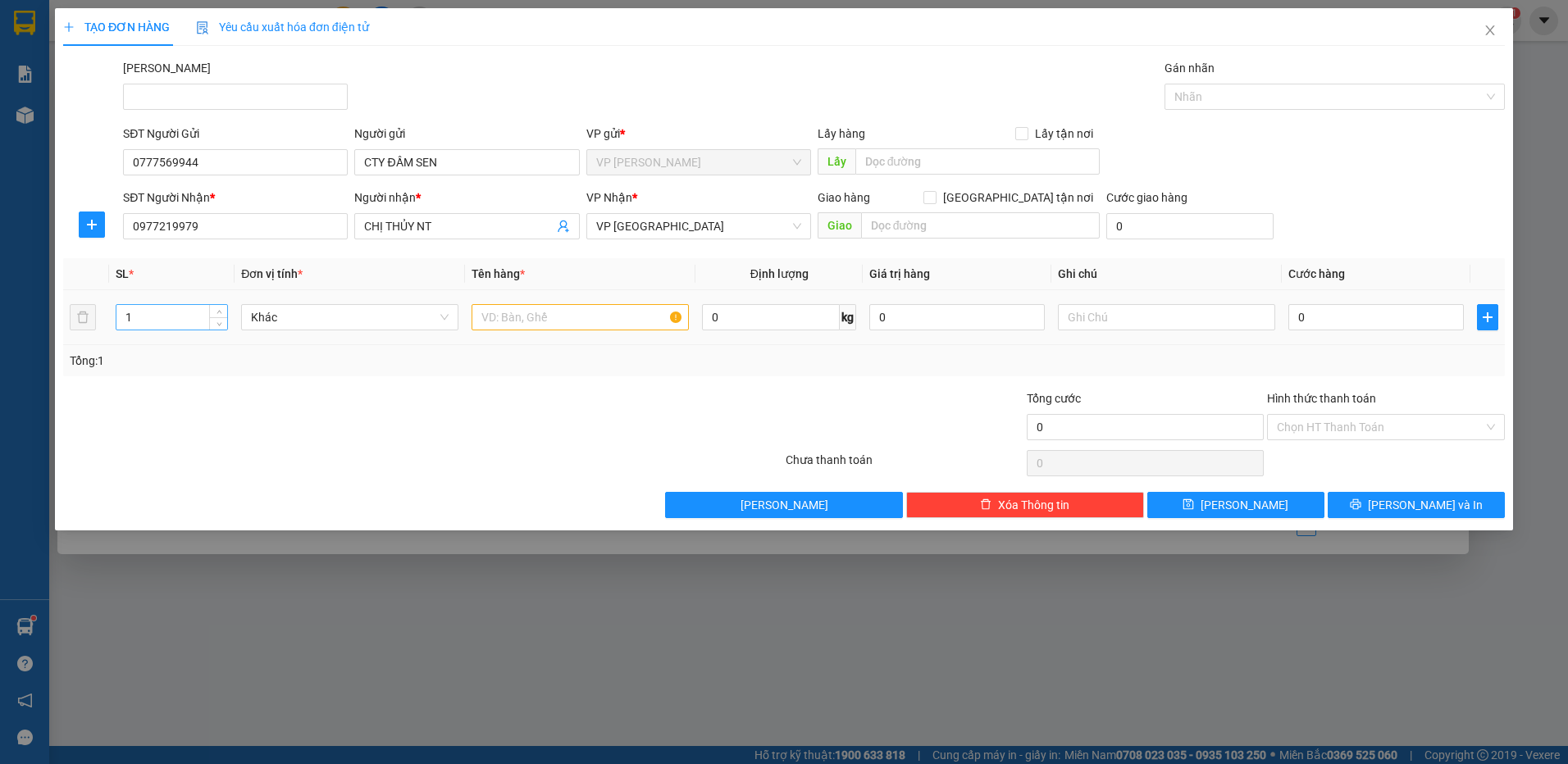
click at [158, 327] on input "1" at bounding box center [172, 317] width 110 height 25
type input "2"
click at [515, 316] on input "text" at bounding box center [580, 318] width 217 height 26
type input "BAO XANH"
click at [1323, 321] on input "0" at bounding box center [1376, 318] width 175 height 26
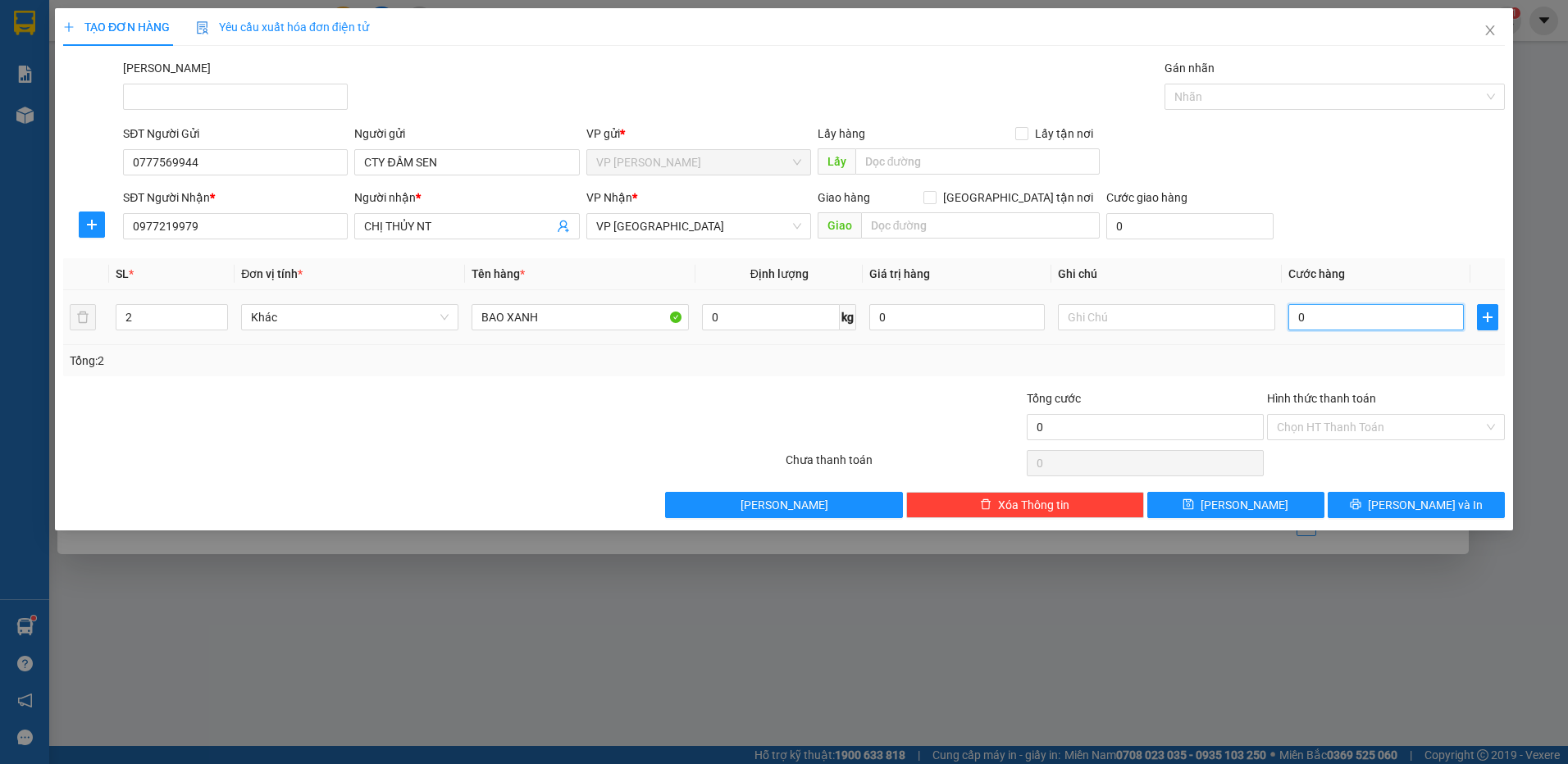
type input "1"
type input "16"
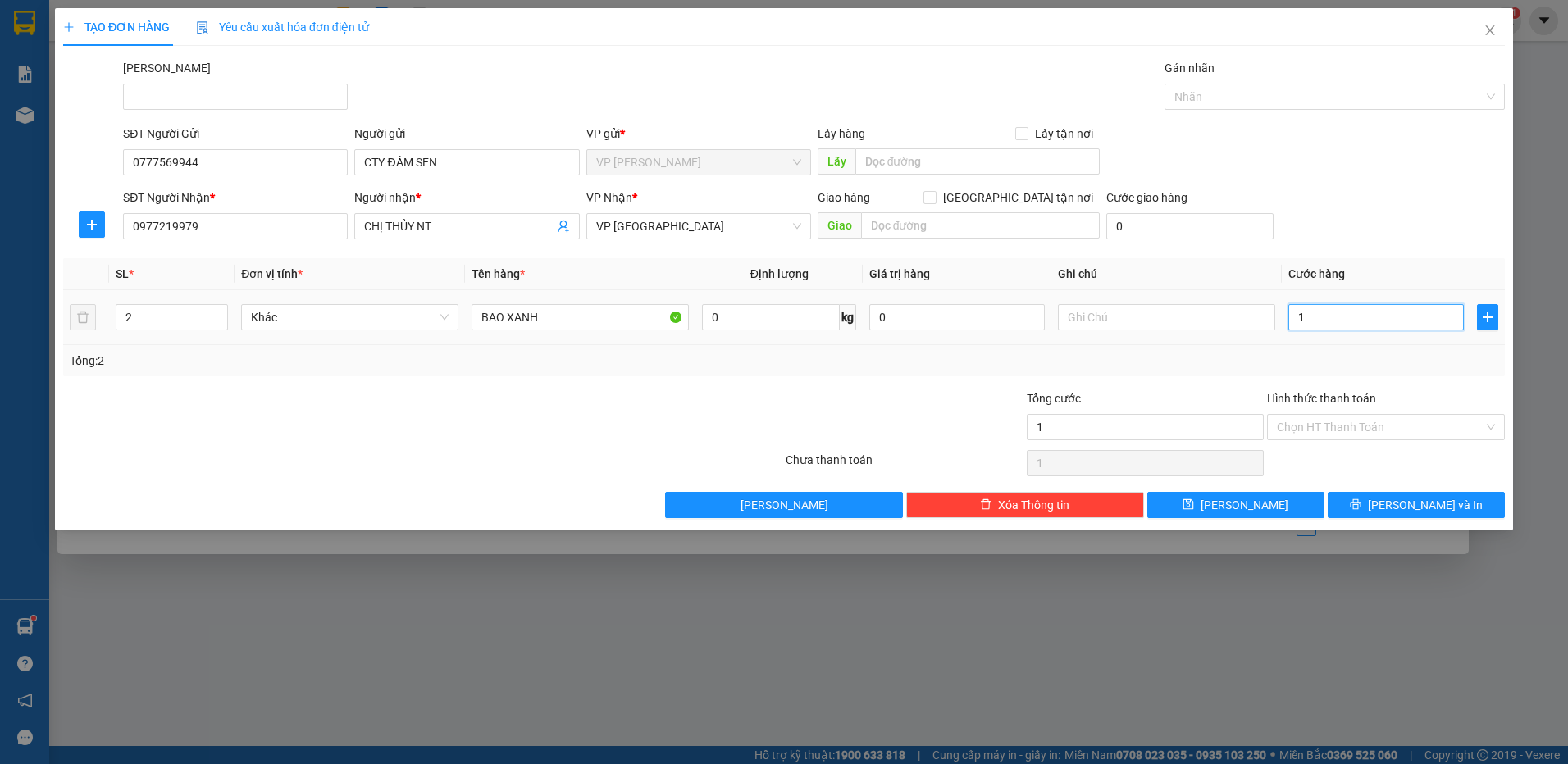
type input "16"
type input "160"
type input "160.000"
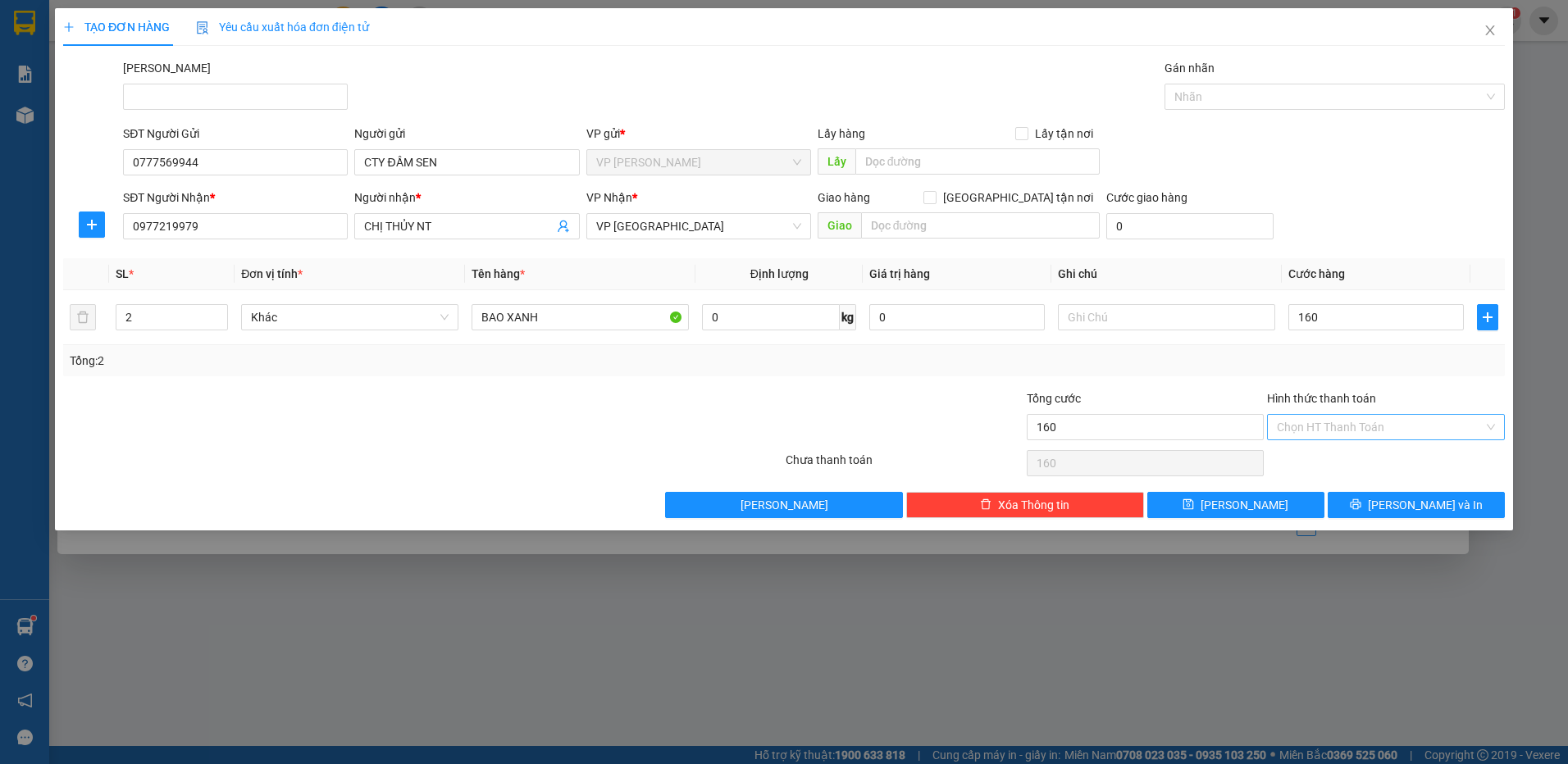
type input "160.000"
drag, startPoint x: 1382, startPoint y: 424, endPoint x: 1375, endPoint y: 458, distance: 34.7
click at [1382, 427] on input "Hình thức thanh toán" at bounding box center [1381, 427] width 207 height 25
click at [1373, 459] on div "Tại văn phòng" at bounding box center [1386, 459] width 218 height 18
type input "0"
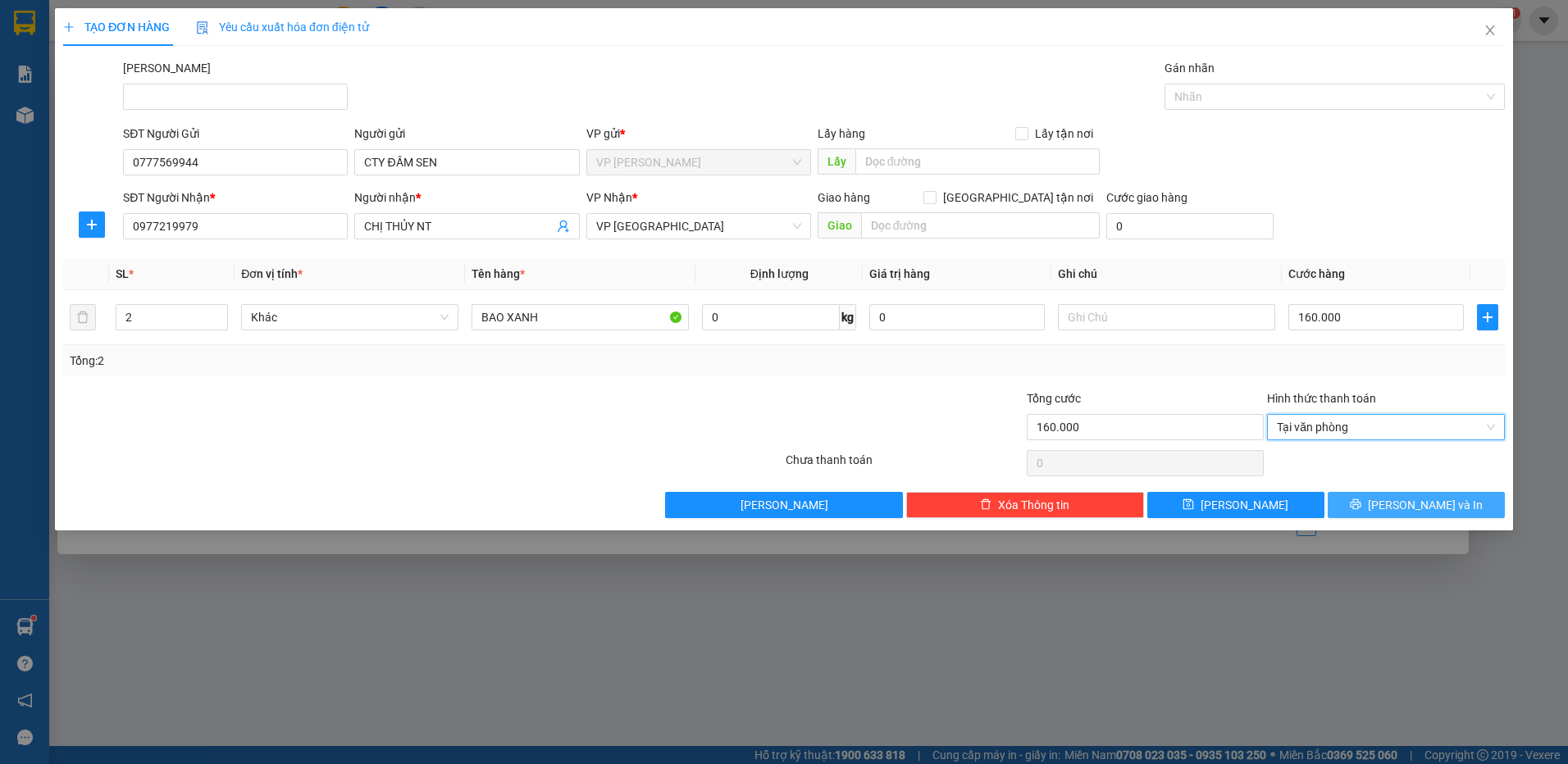
click at [1368, 508] on button "[PERSON_NAME] và In" at bounding box center [1417, 505] width 177 height 26
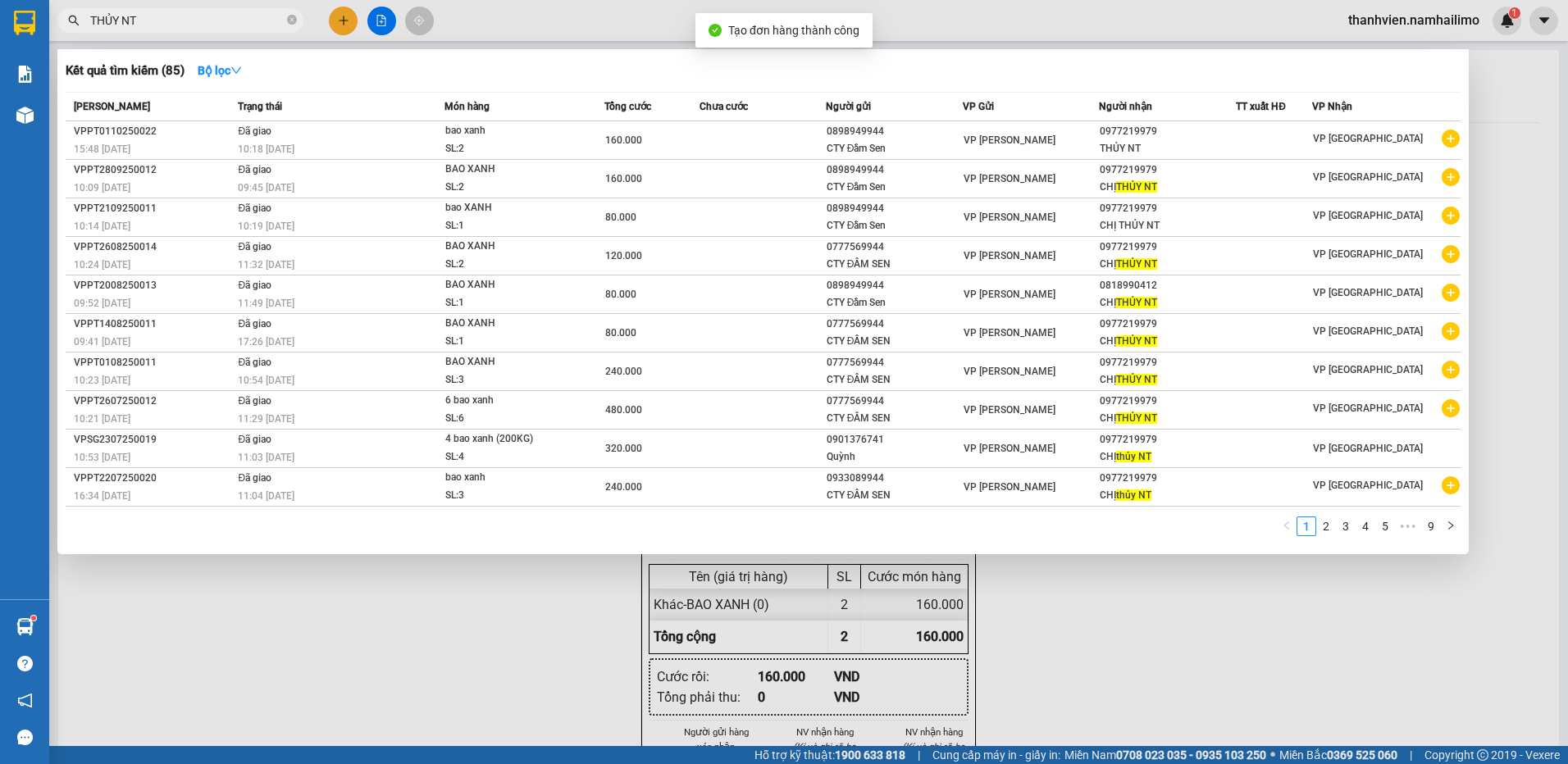
drag, startPoint x: 1122, startPoint y: 655, endPoint x: 1101, endPoint y: 641, distance: 25.2
click at [1122, 655] on div at bounding box center [784, 382] width 1568 height 764
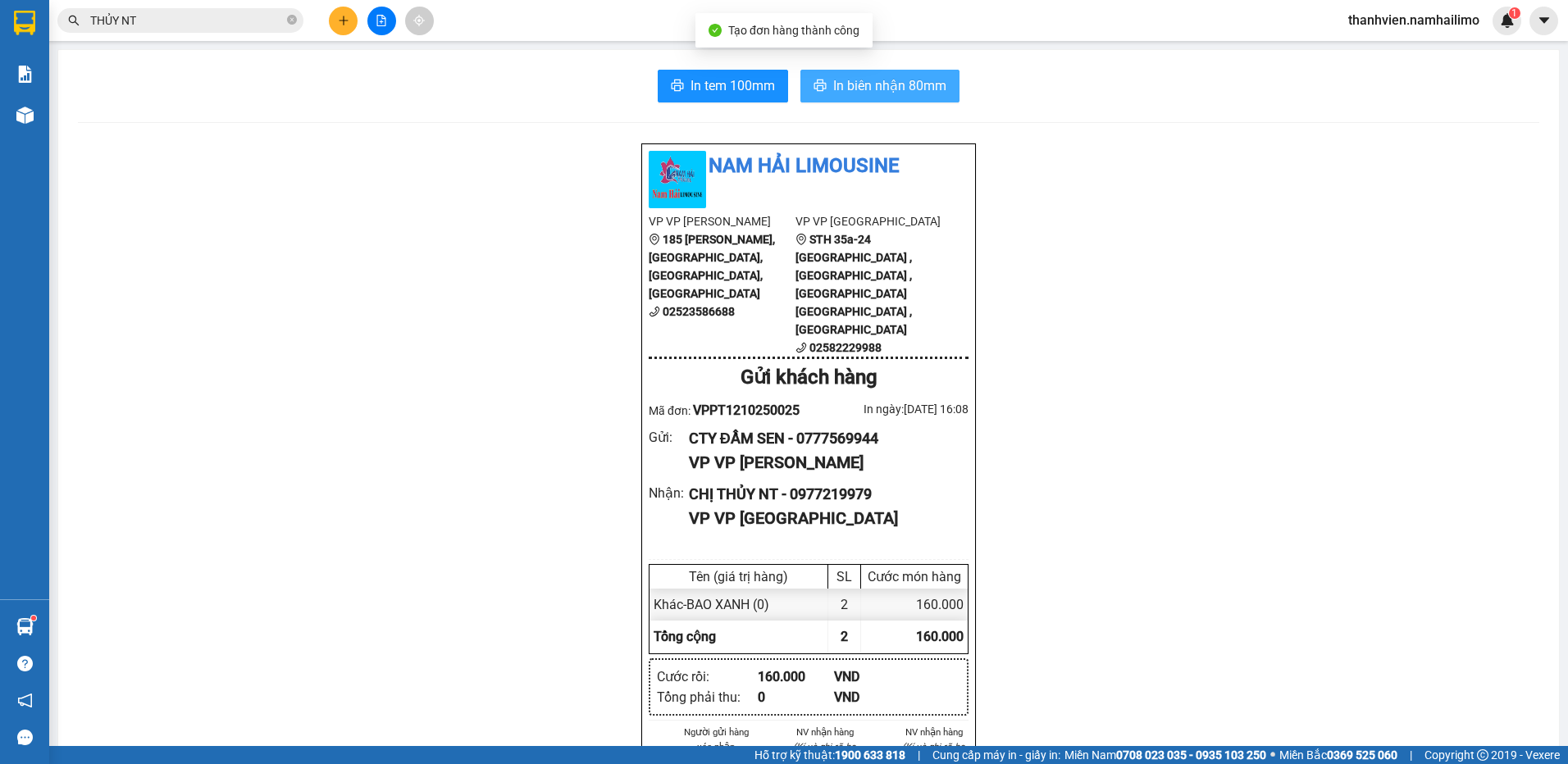
click at [861, 94] on span "In biên nhận 80mm" at bounding box center [889, 85] width 113 height 20
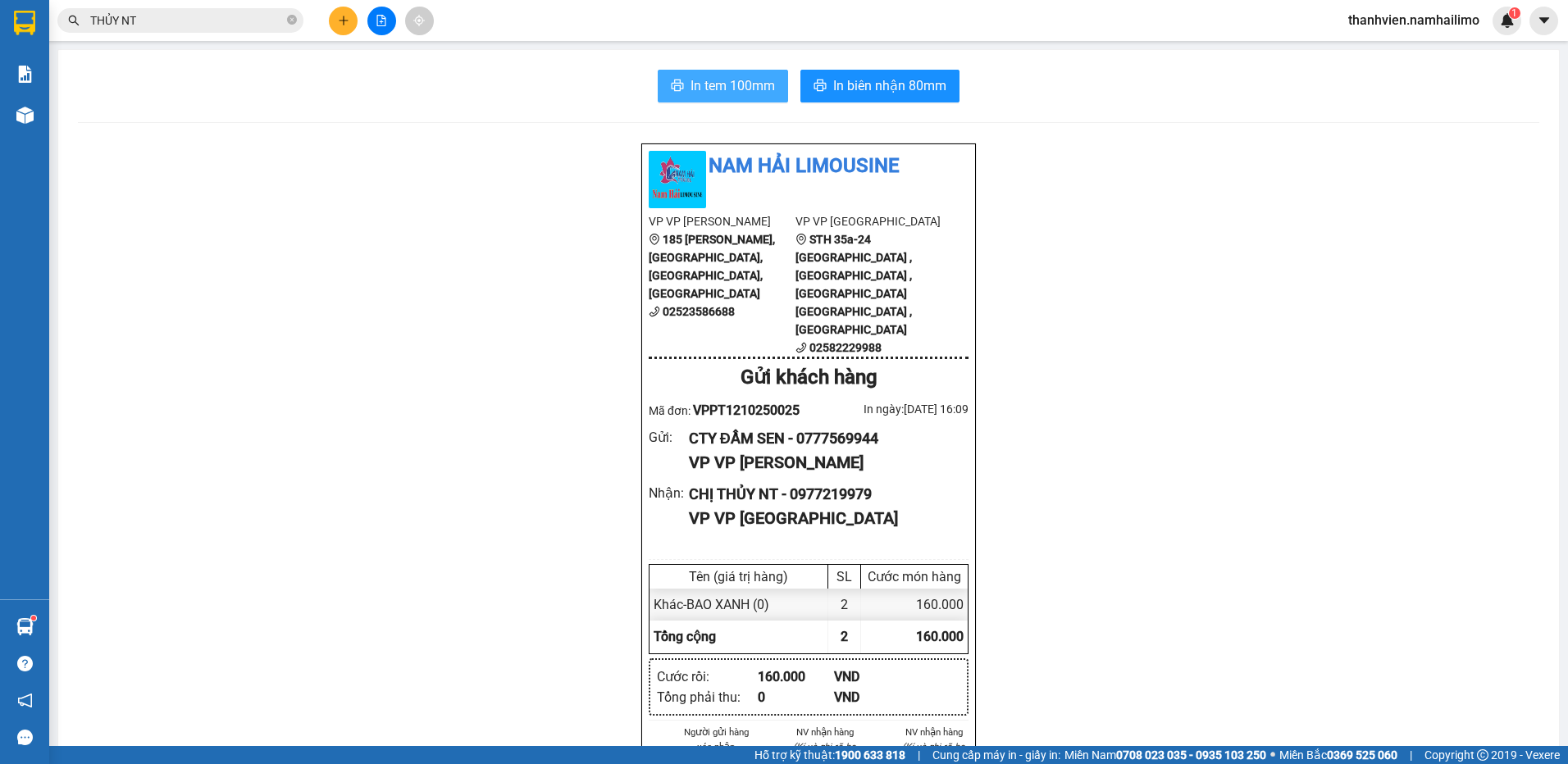
click at [743, 84] on span "In tem 100mm" at bounding box center [733, 85] width 84 height 20
